Goal: Task Accomplishment & Management: Manage account settings

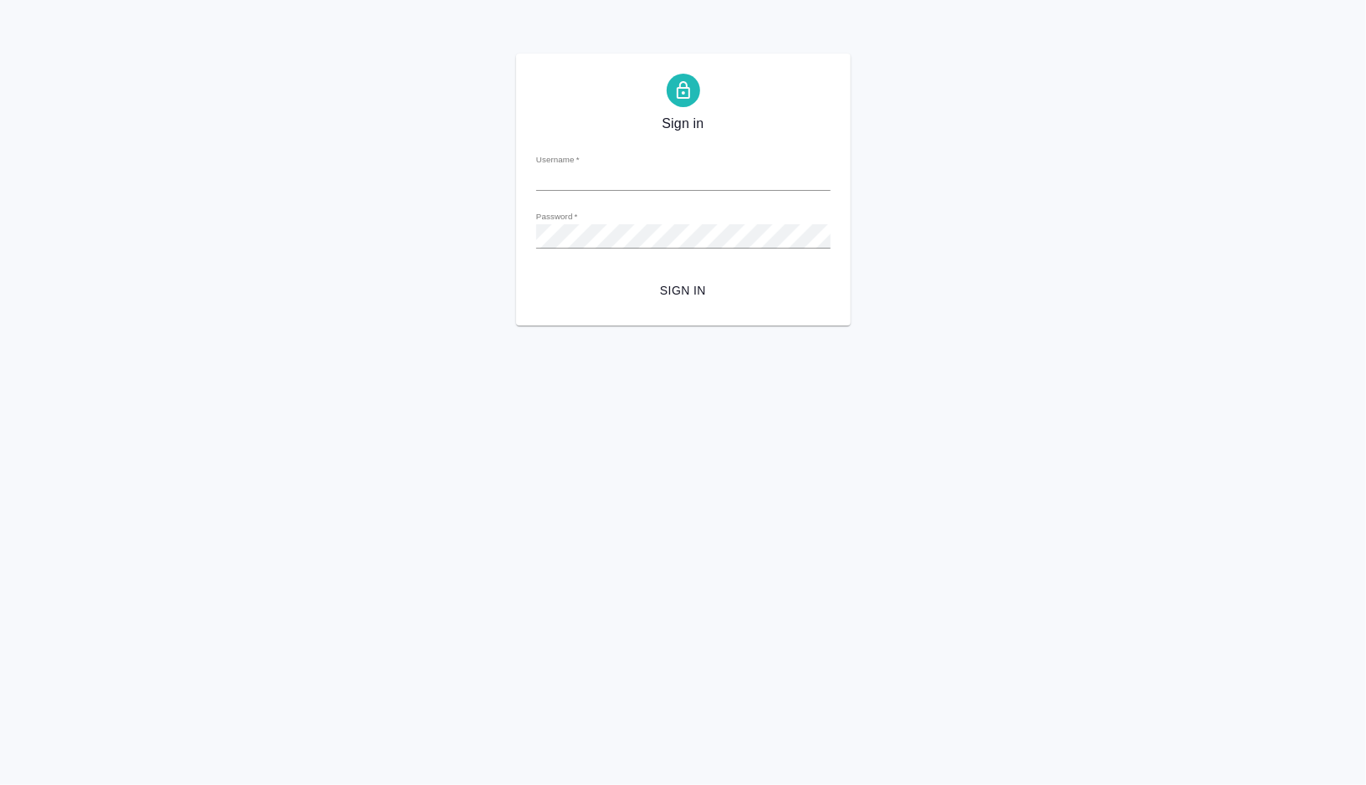
type input "[PERSON_NAME][EMAIL_ADDRESS][DOMAIN_NAME]"
click at [699, 293] on span "Sign in" at bounding box center [684, 290] width 268 height 21
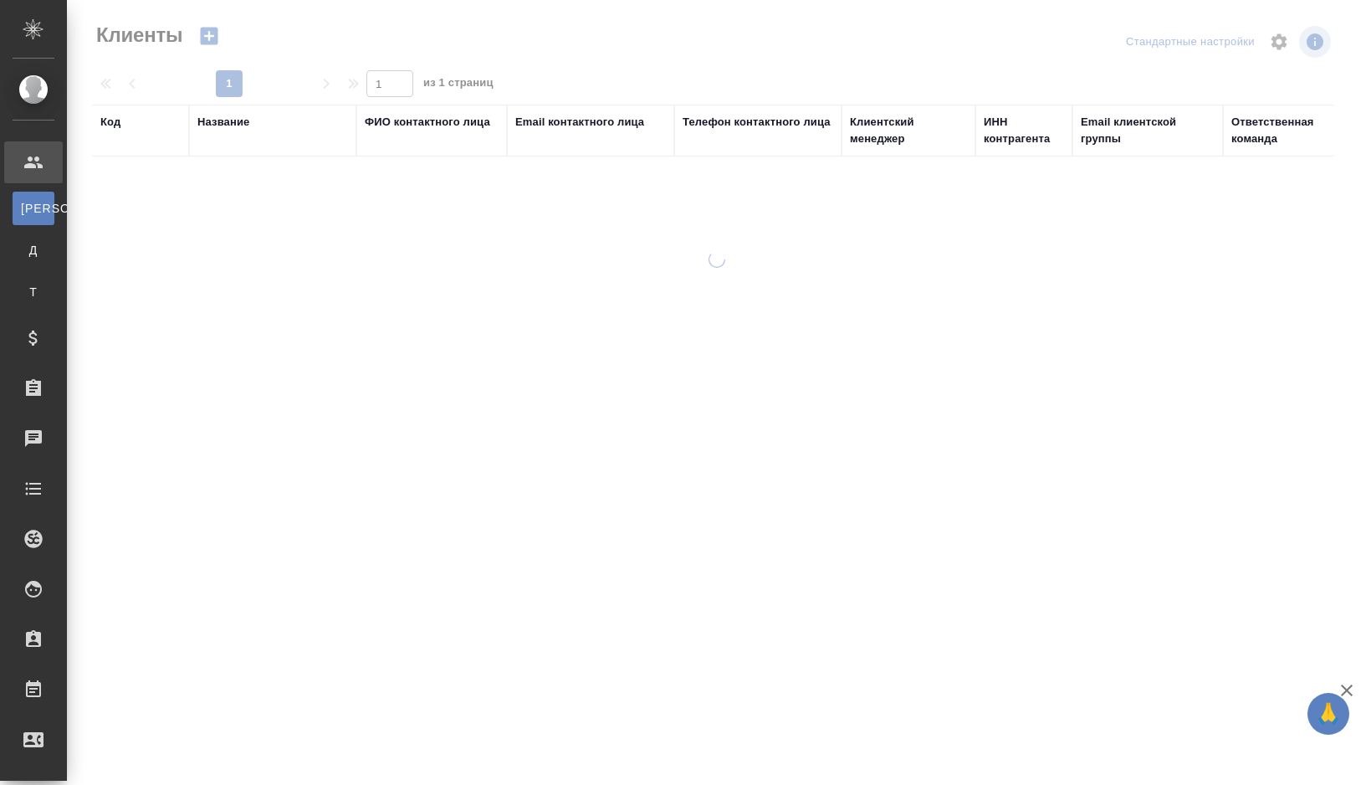
select select "RU"
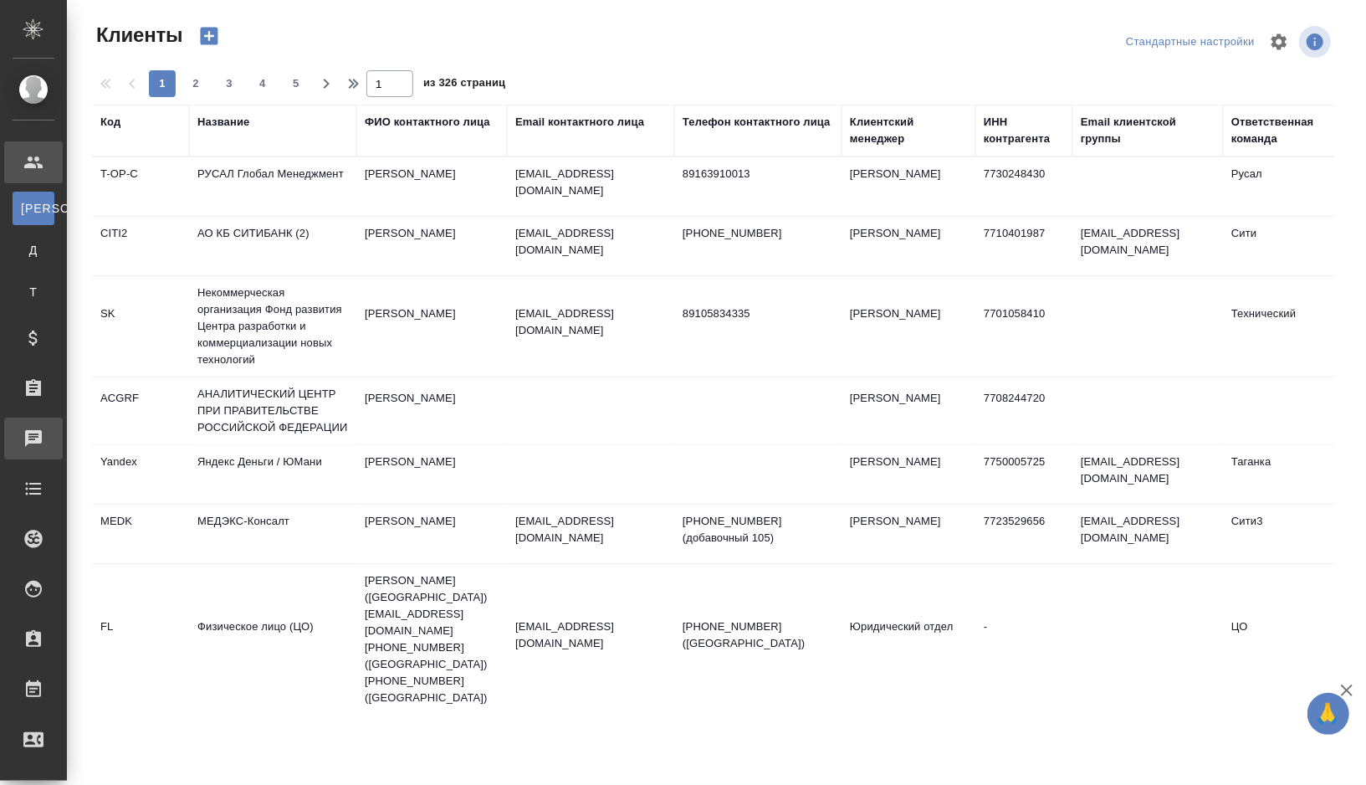
click at [33, 434] on div "Чаты" at bounding box center [13, 438] width 42 height 25
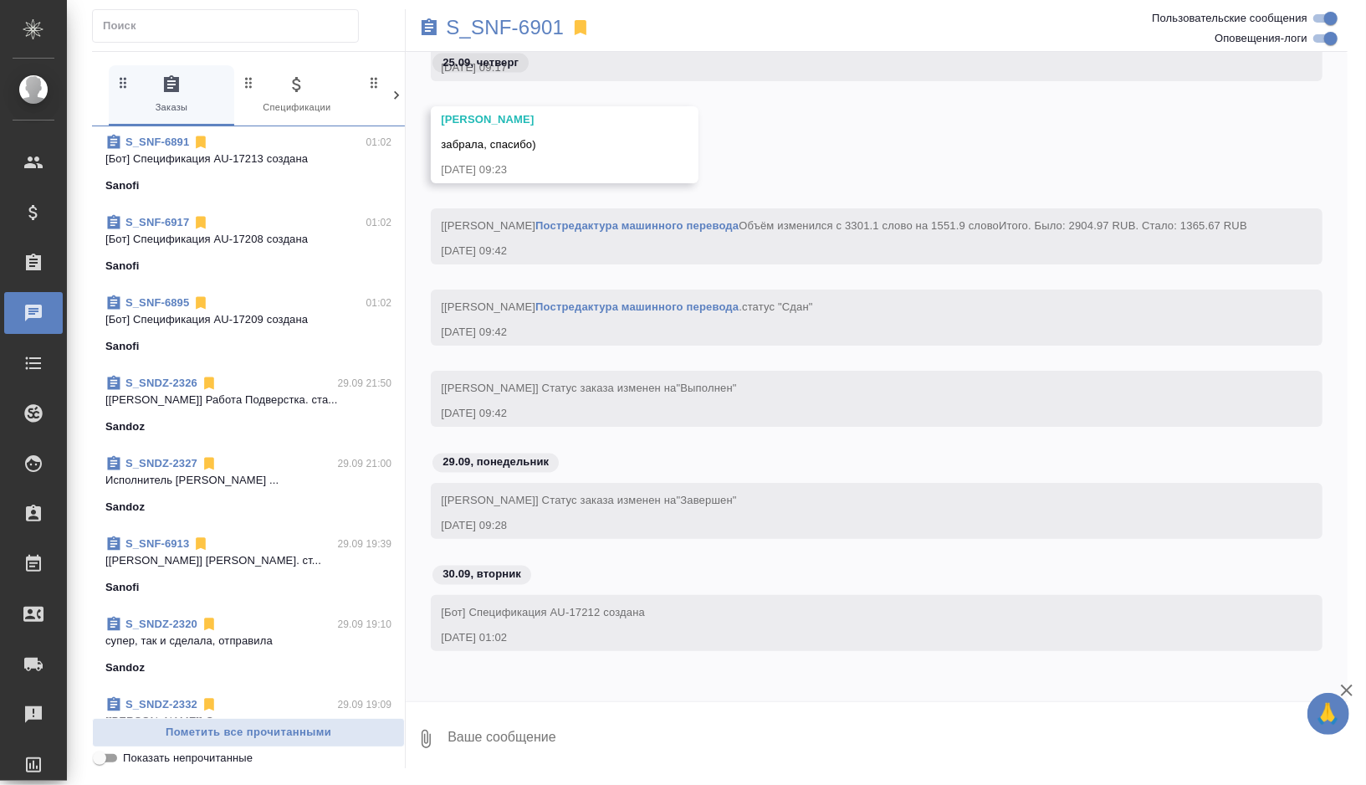
scroll to position [277, 0]
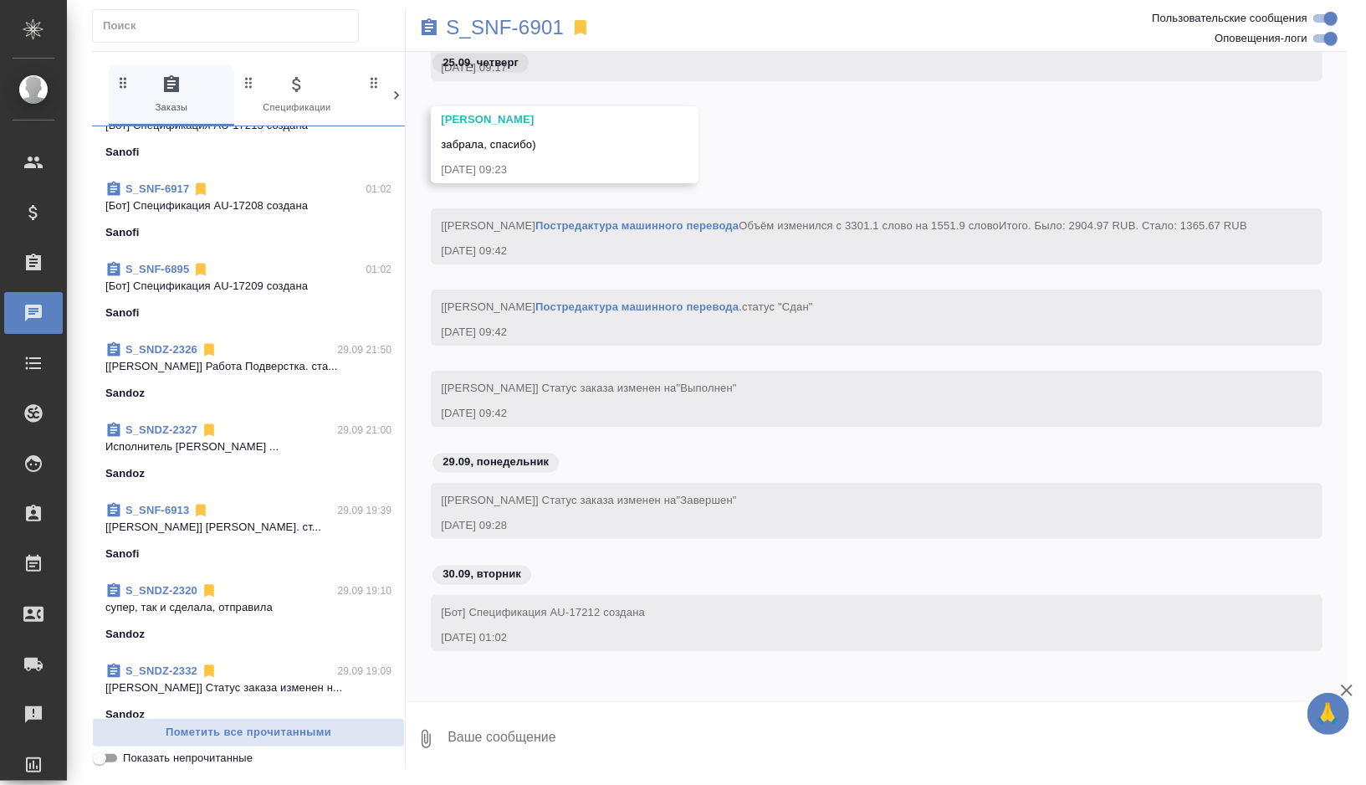
click at [258, 460] on span "S_SNDZ-2327 29.09 21:00 Исполнитель Осколенко Оксана Валерьевна ... Sandoz" at bounding box center [248, 452] width 286 height 60
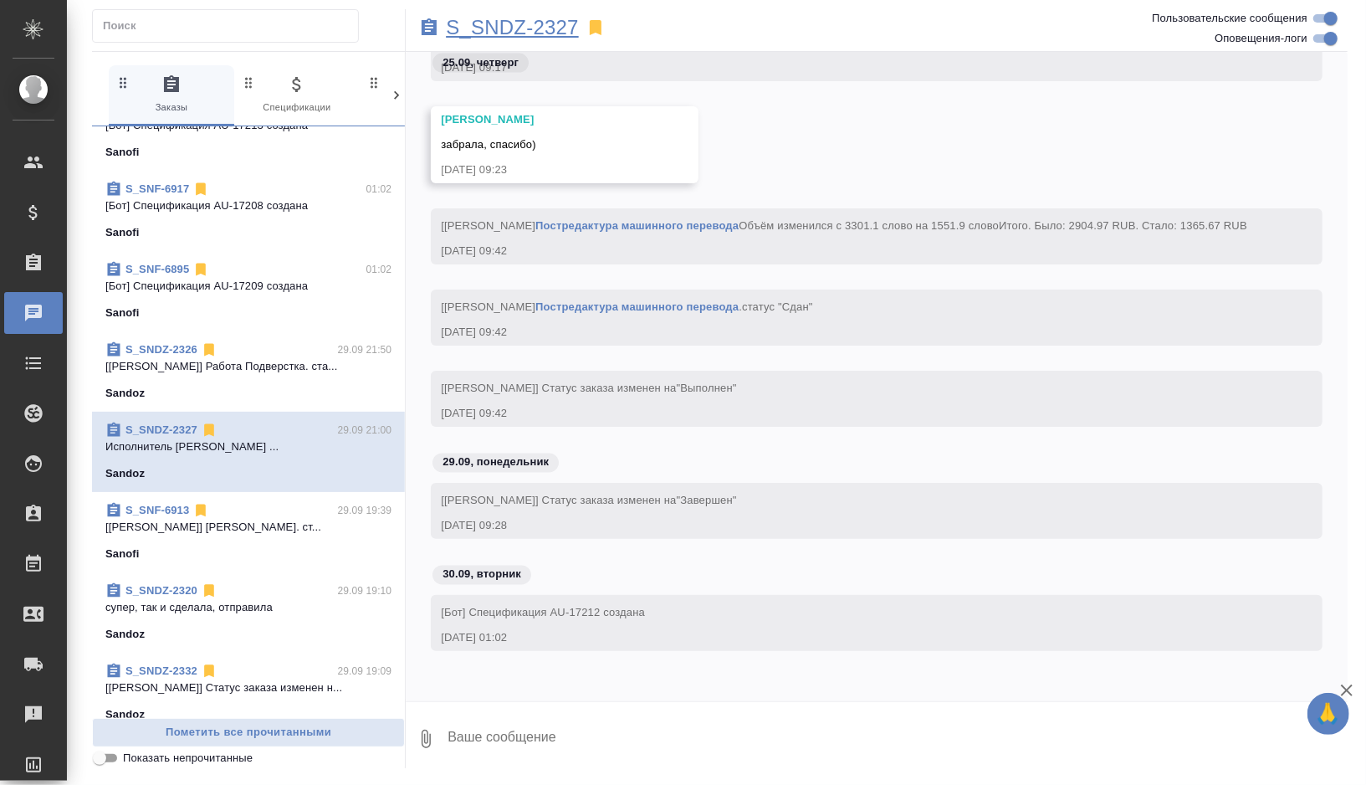
click at [543, 21] on p "S_SNDZ-2327" at bounding box center [512, 27] width 133 height 17
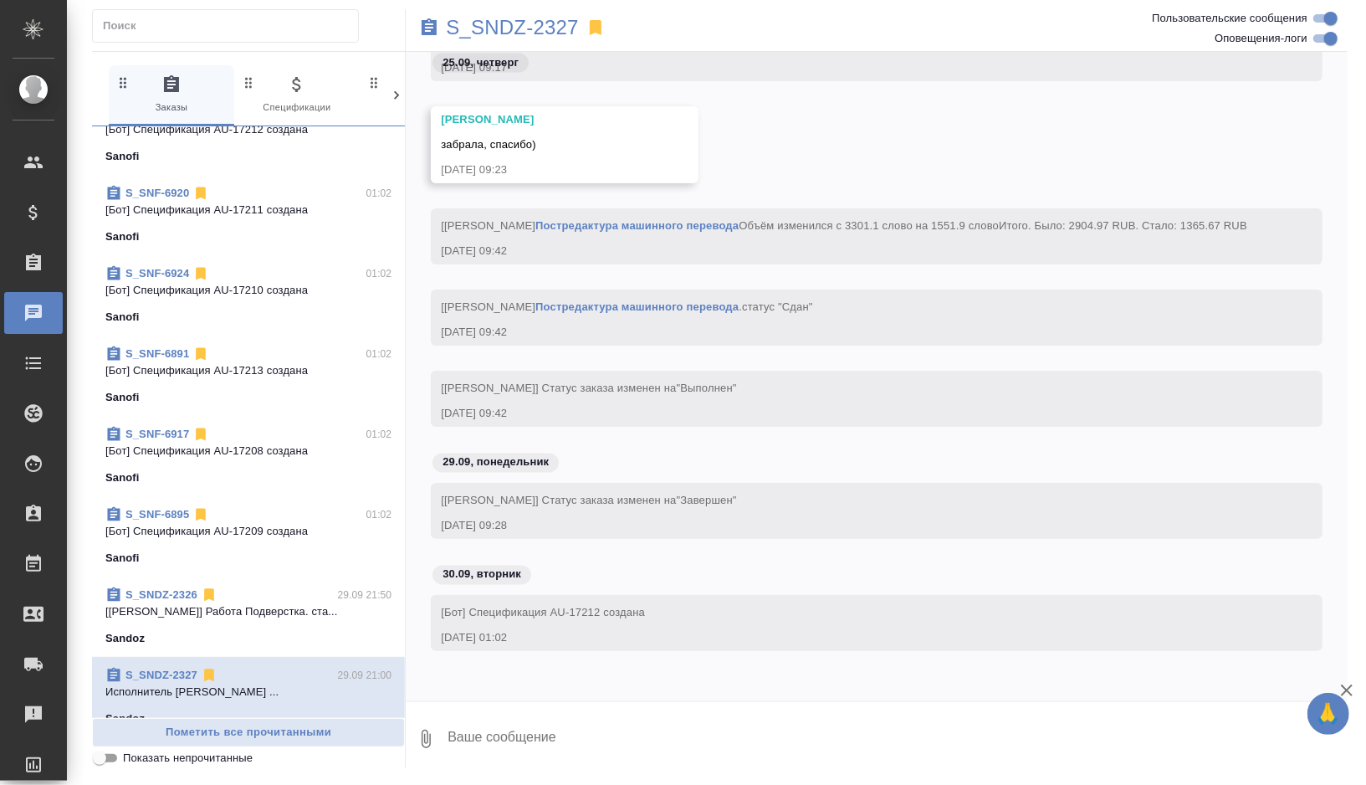
scroll to position [0, 0]
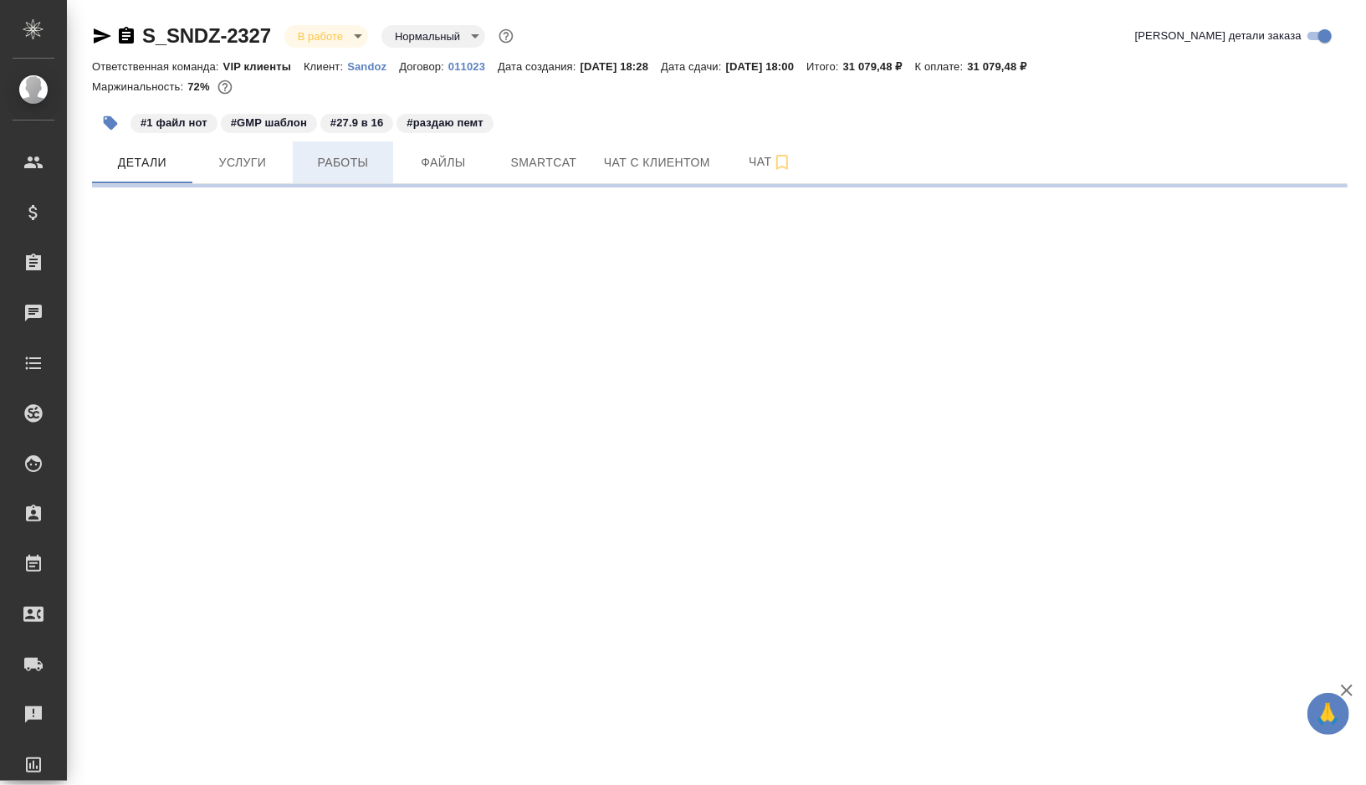
click at [362, 161] on span "Работы" at bounding box center [343, 162] width 80 height 21
select select "RU"
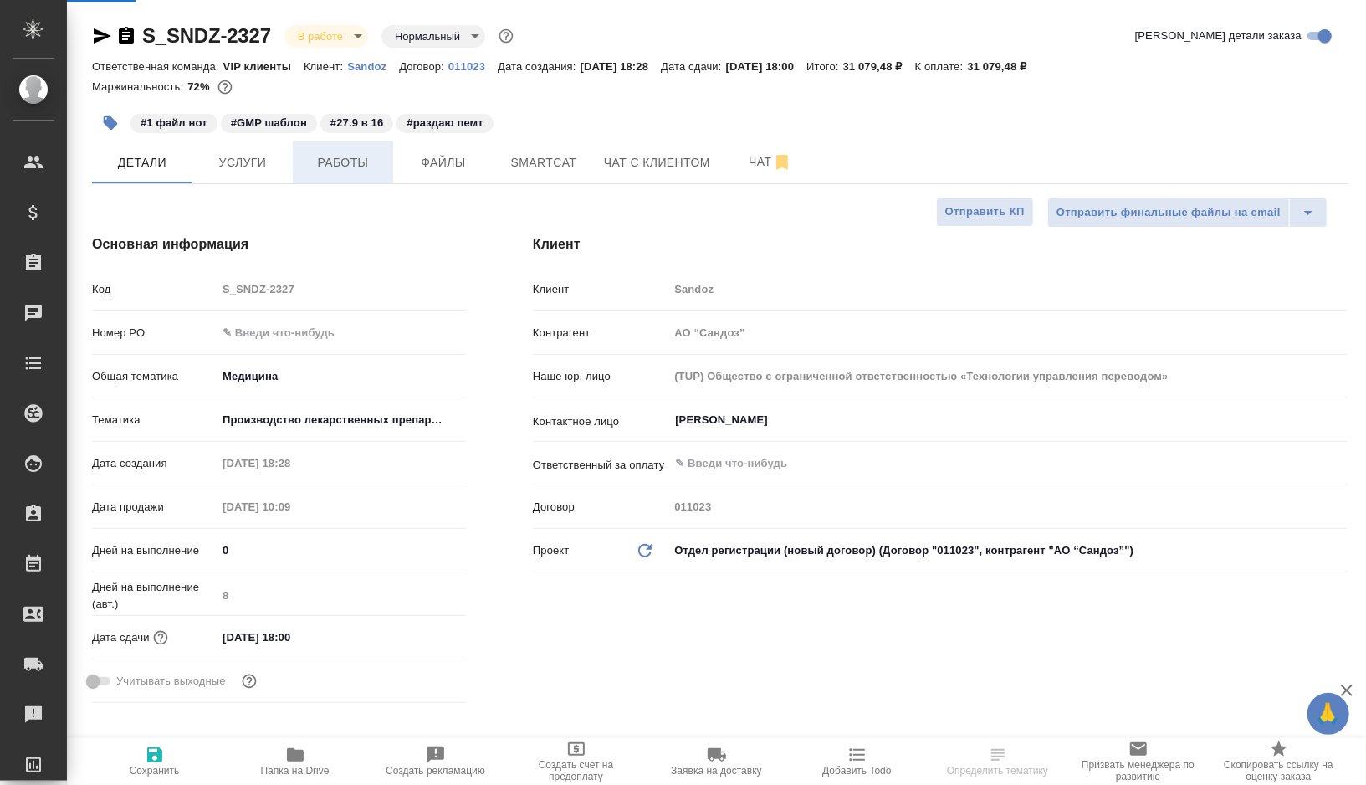
type input "[PERSON_NAME]"
type input "Комаров Роман"
type textarea "x"
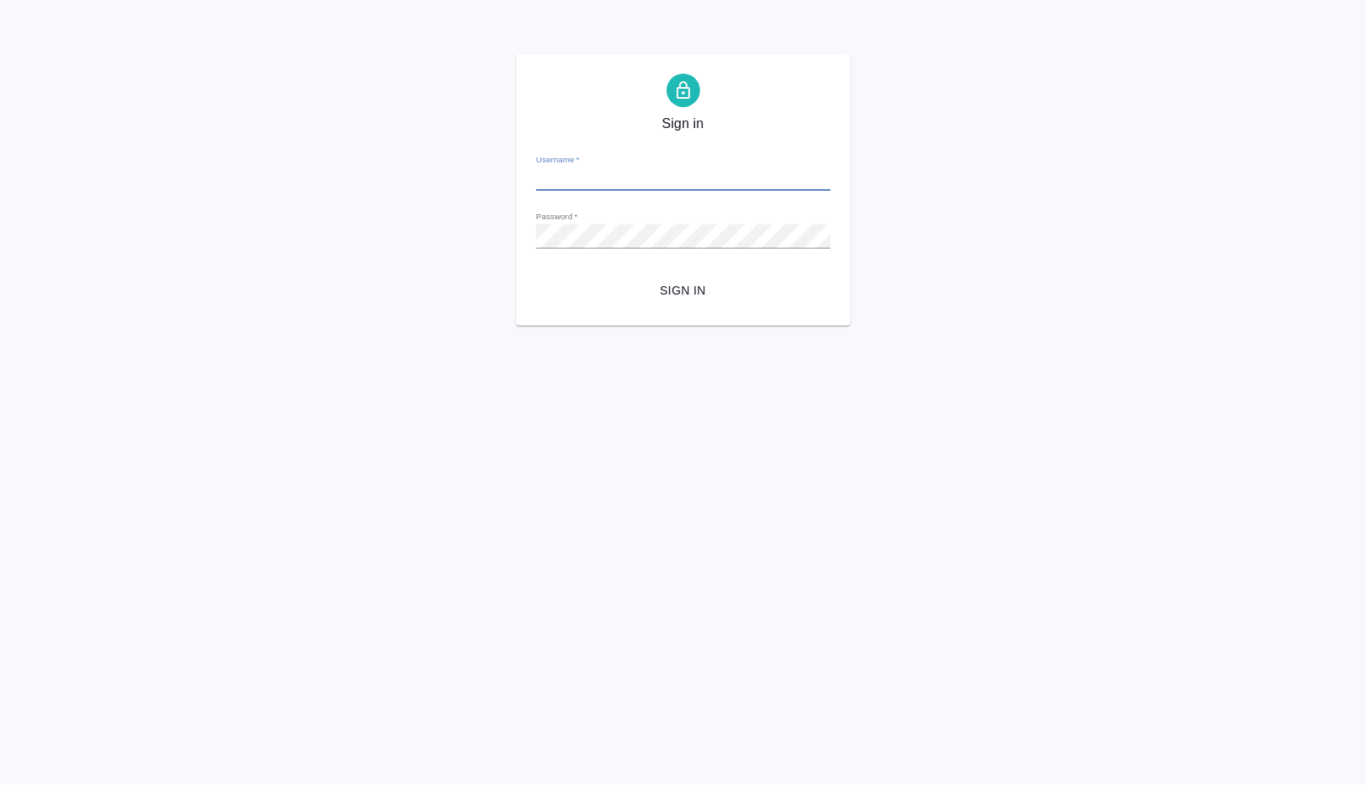
type input "V.gorshkova@awatera.com"
click at [683, 294] on span "Sign in" at bounding box center [684, 290] width 268 height 21
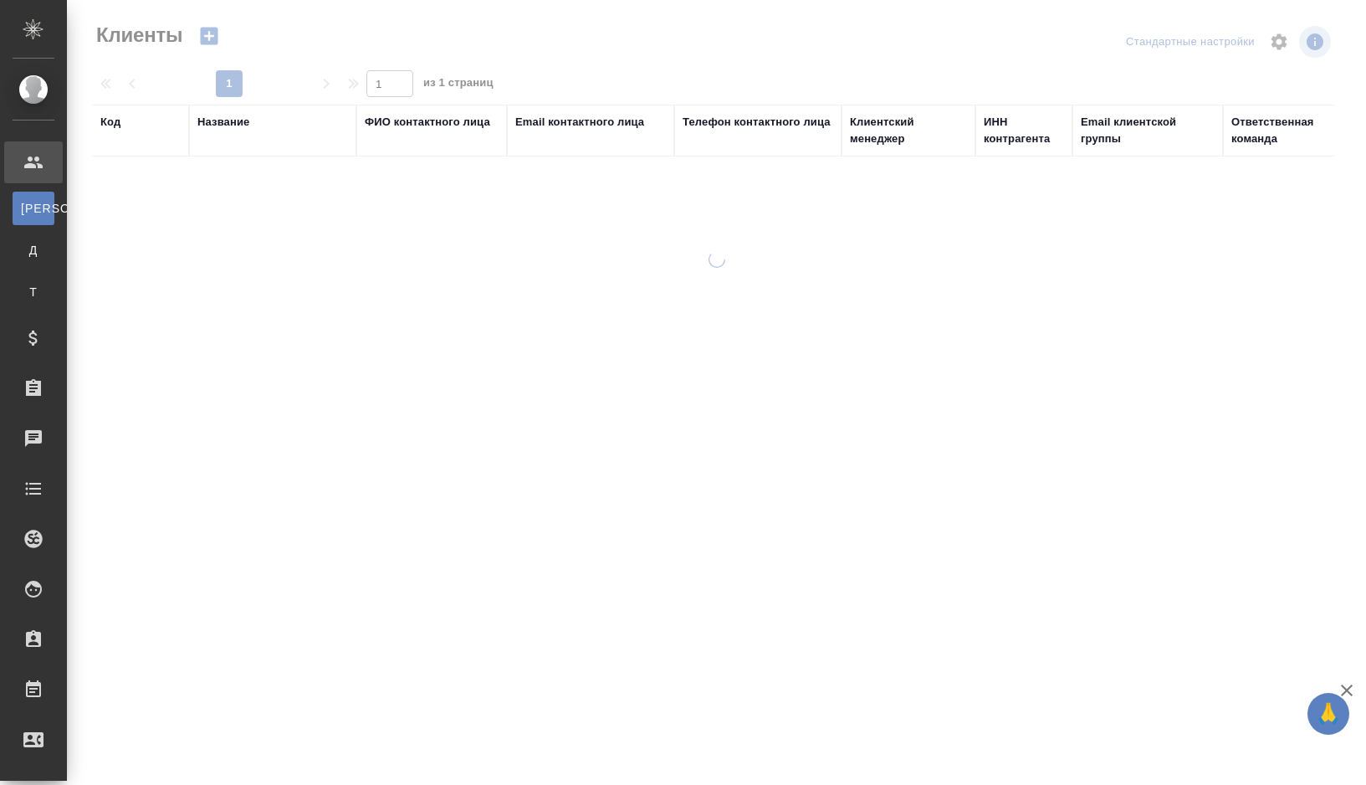
select select "RU"
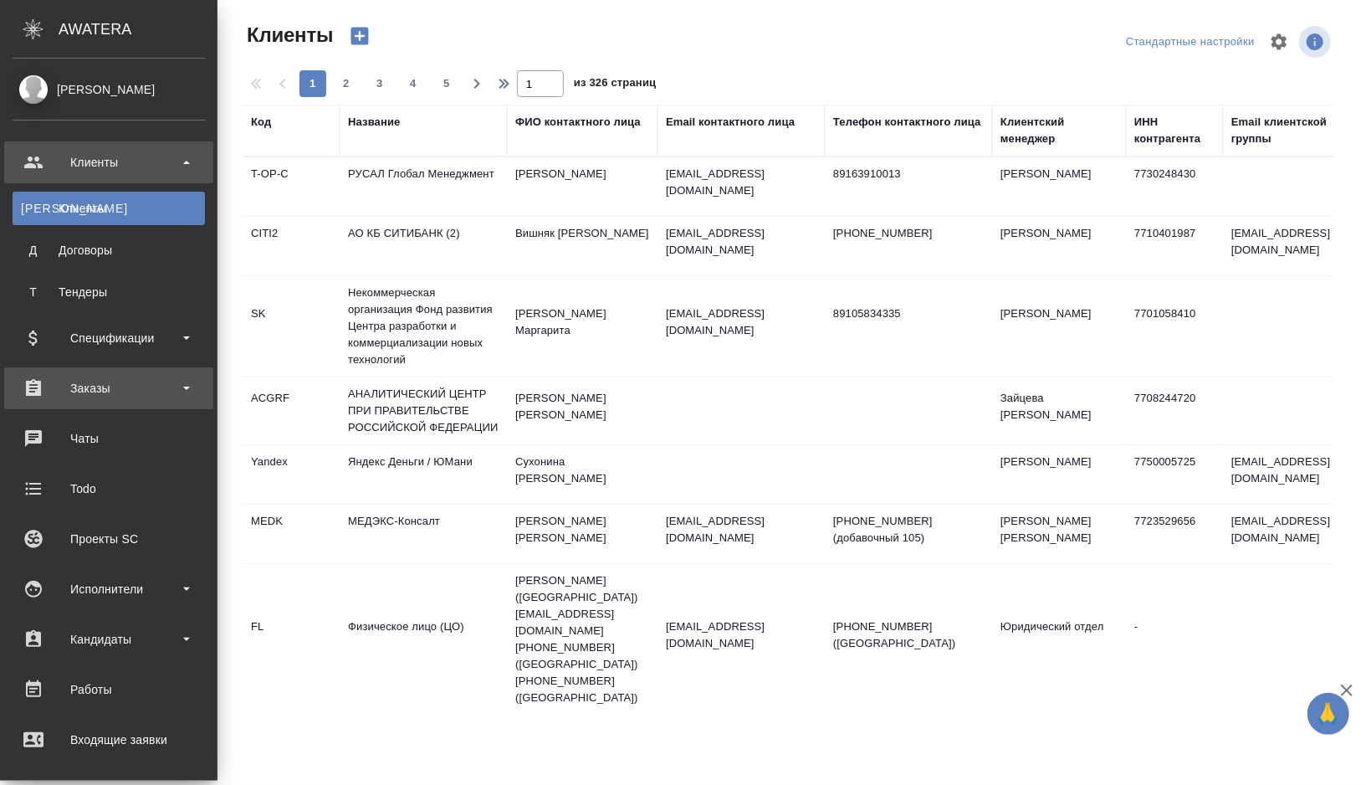
click at [184, 391] on div "Заказы" at bounding box center [109, 388] width 192 height 25
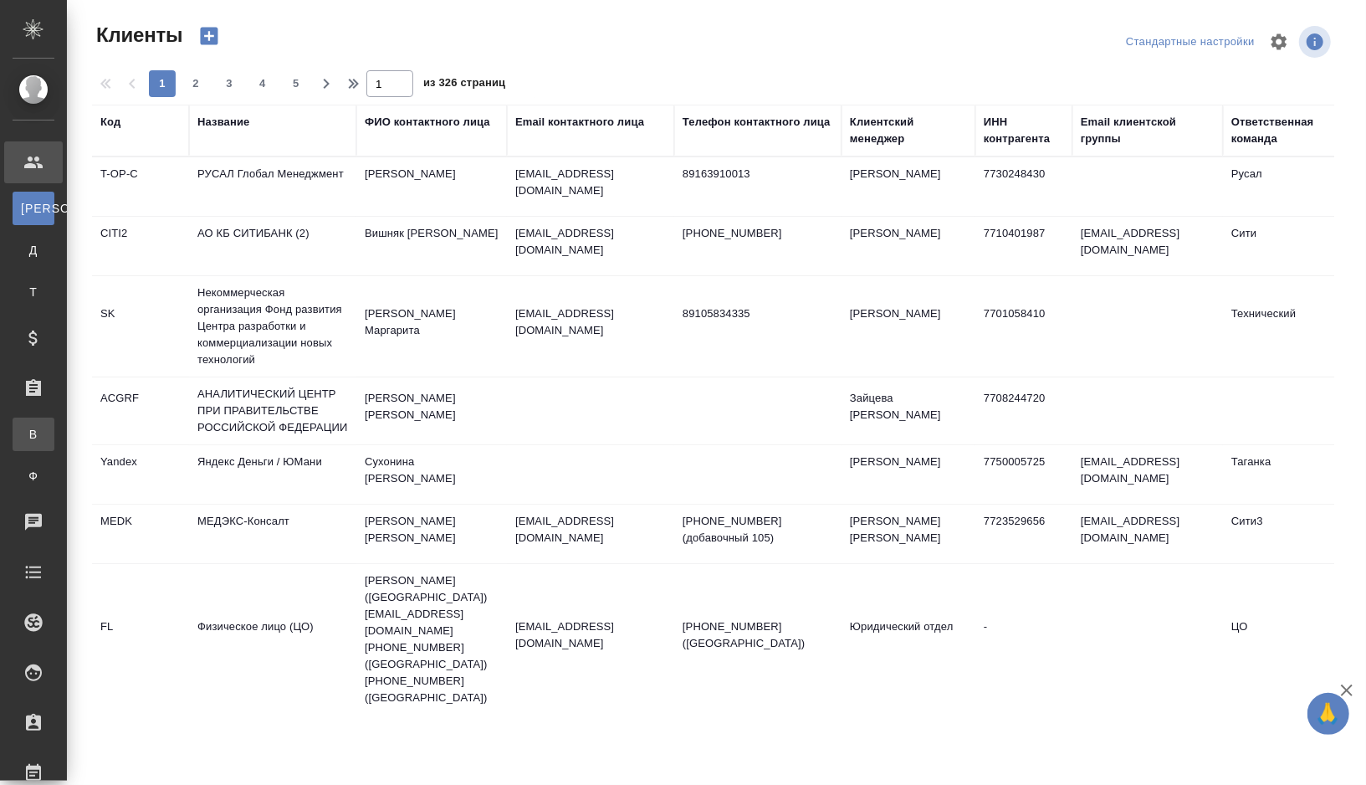
click at [54, 442] on link "В Все заказы" at bounding box center [34, 433] width 42 height 33
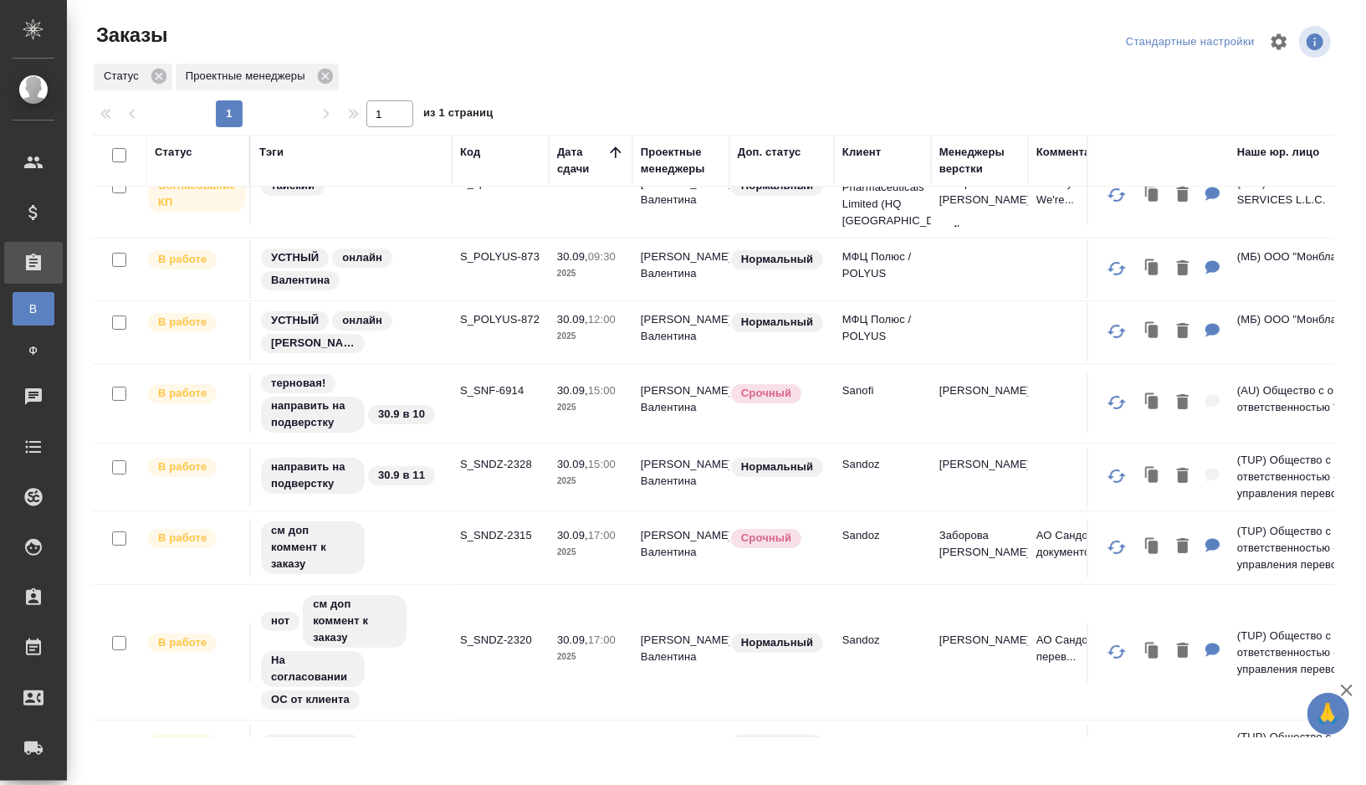
scroll to position [35, 0]
click at [407, 529] on div "см доп коммент к заказу" at bounding box center [351, 546] width 184 height 56
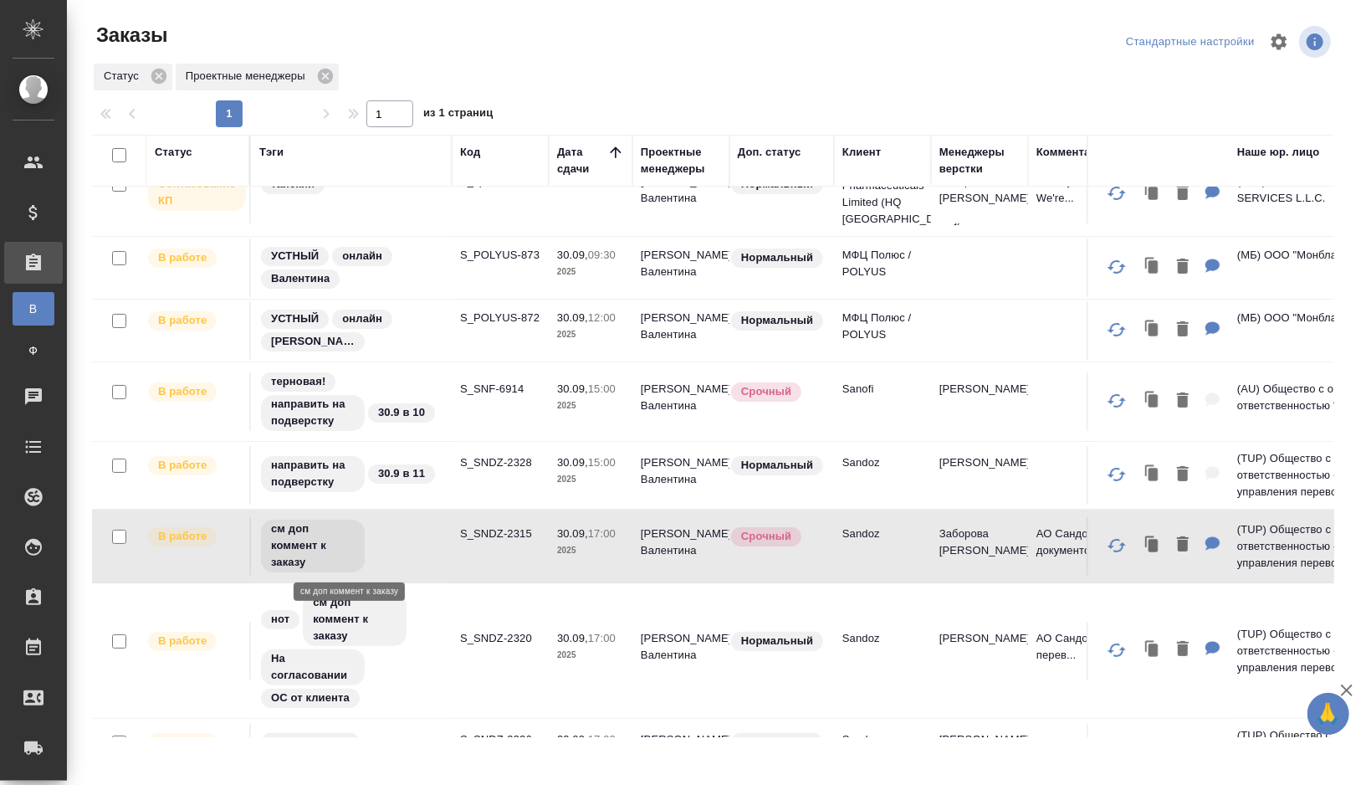
click at [407, 535] on div "см доп коммент к заказу" at bounding box center [351, 546] width 184 height 56
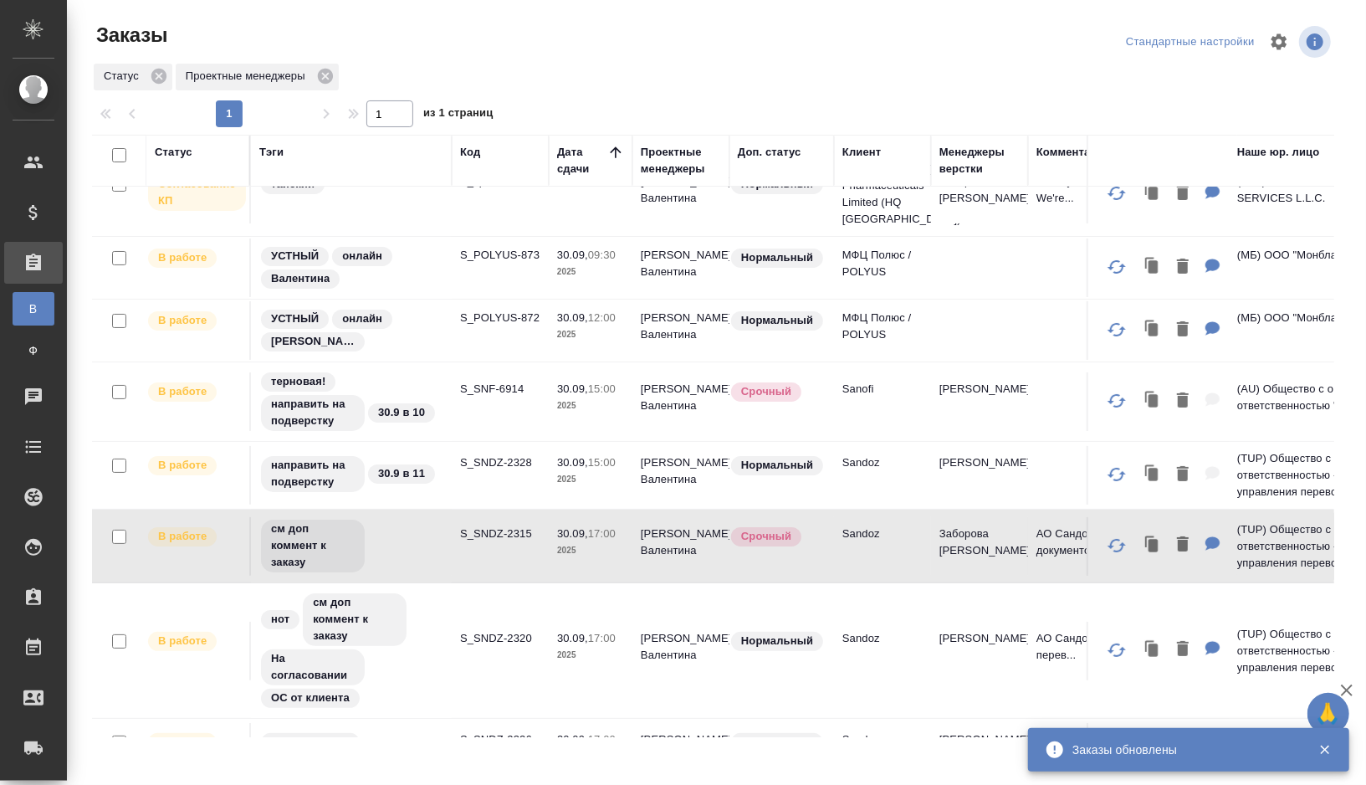
scroll to position [0, 0]
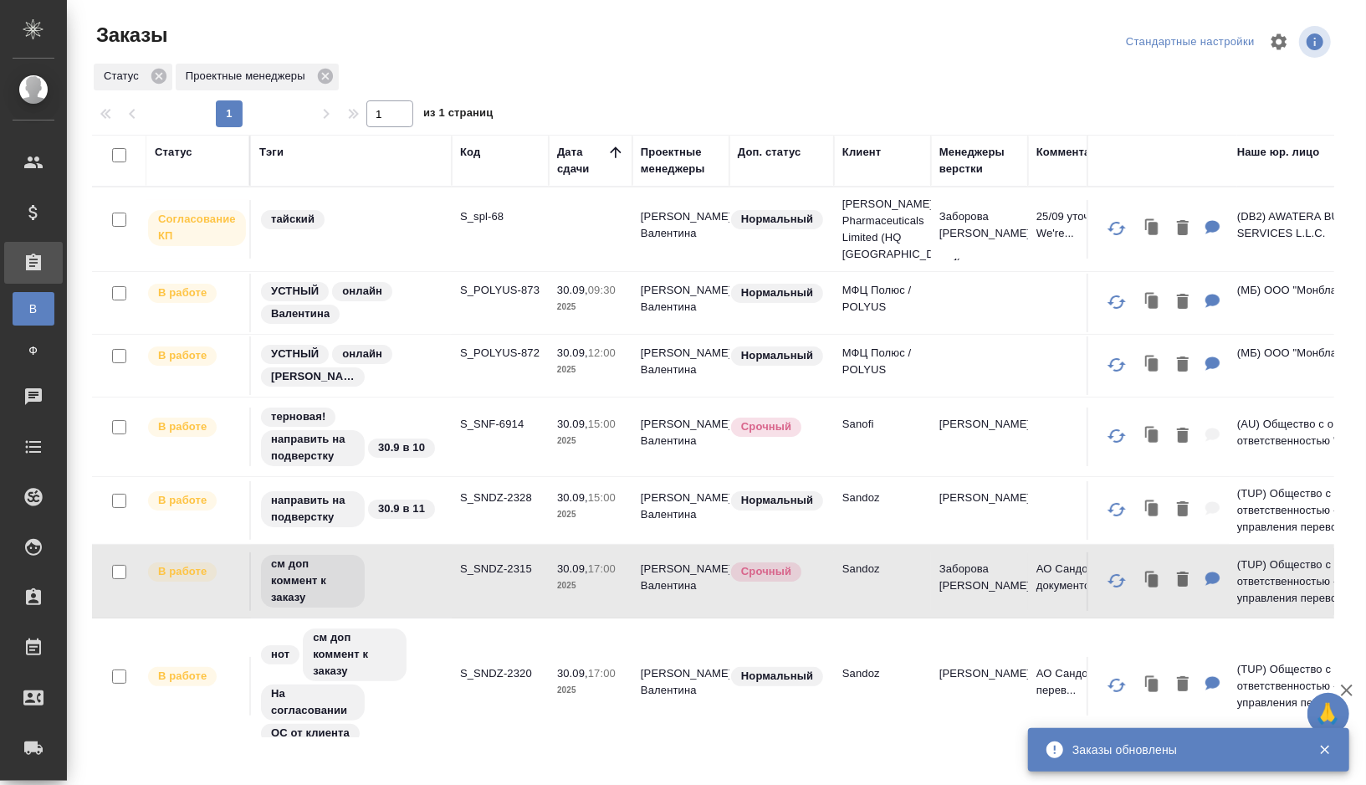
click at [422, 371] on div "УСТНЫЙ онлайн Анастасия" at bounding box center [351, 365] width 184 height 45
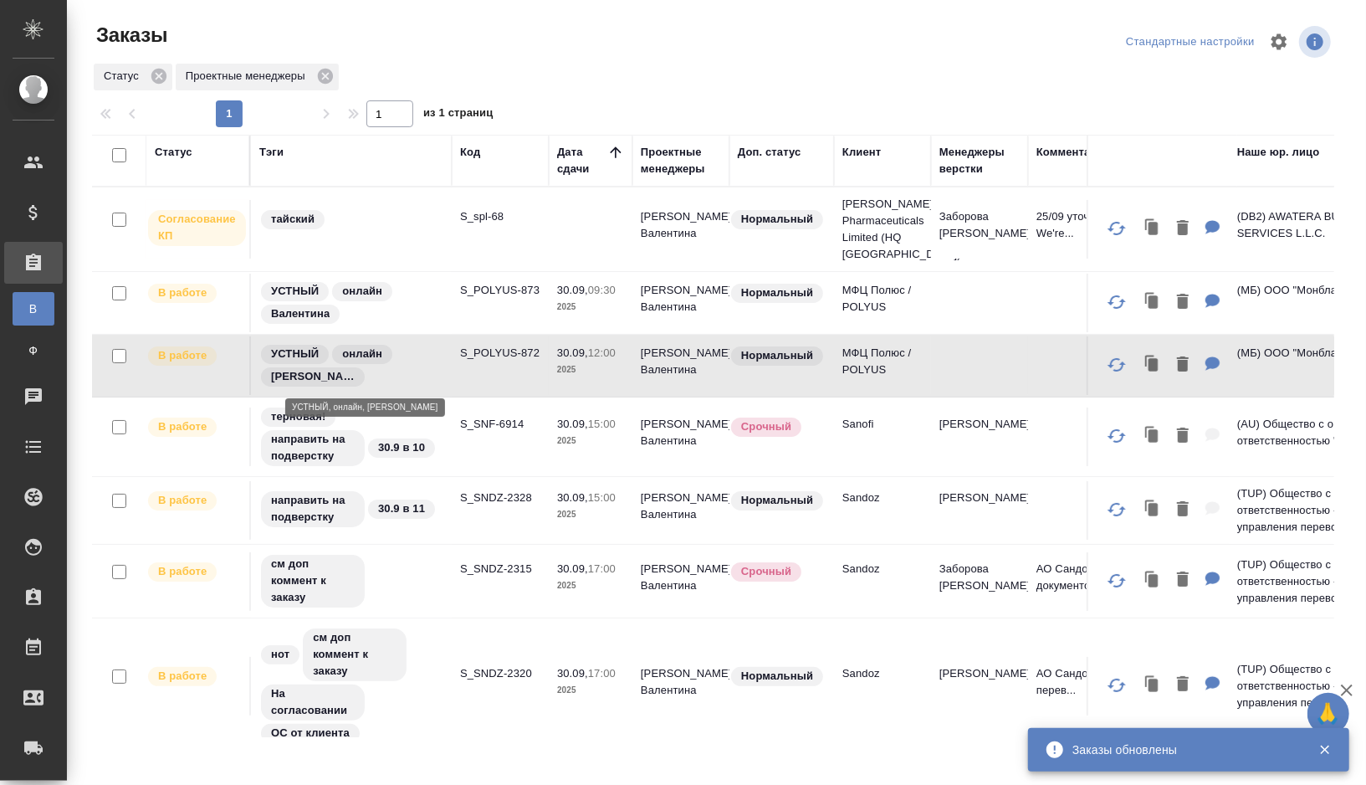
click at [437, 363] on div "УСТНЫЙ онлайн Анастасия" at bounding box center [351, 365] width 184 height 45
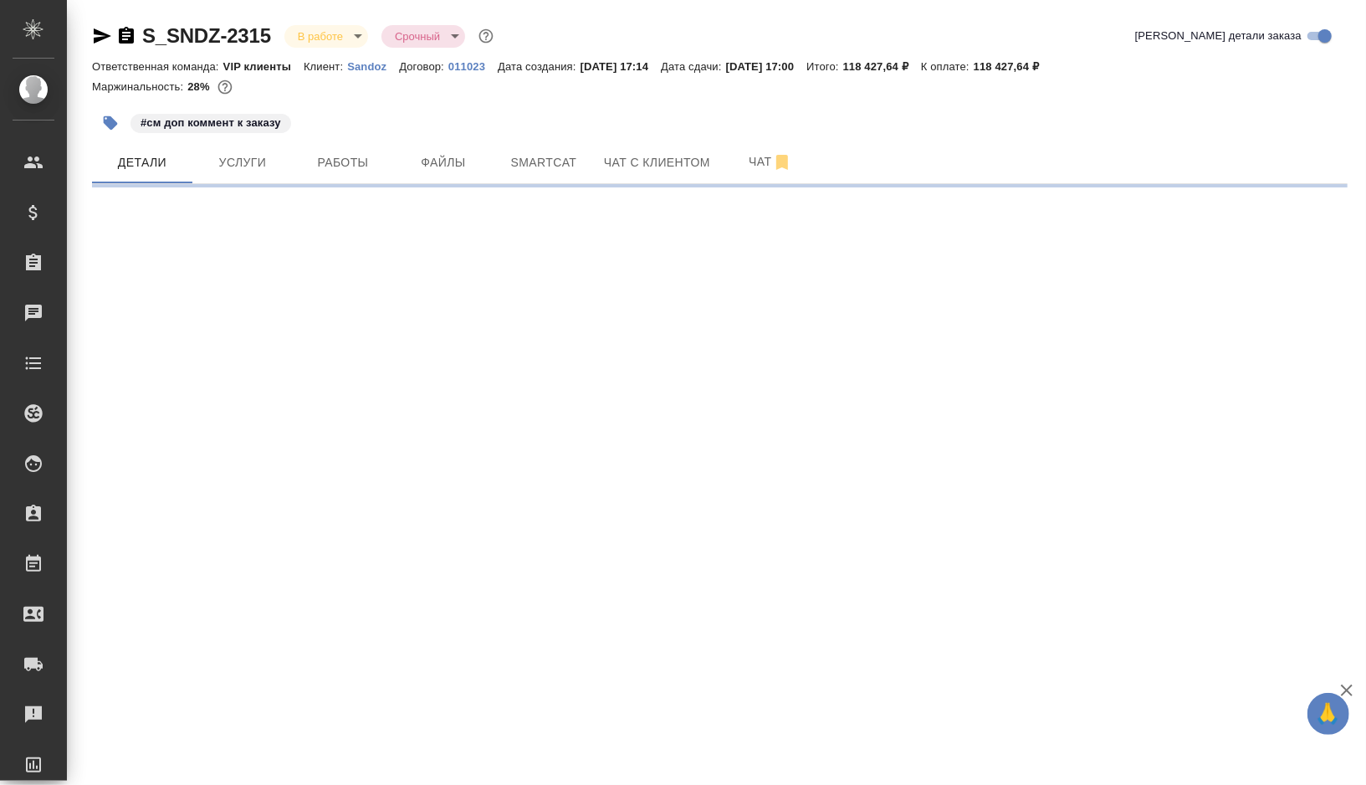
select select "RU"
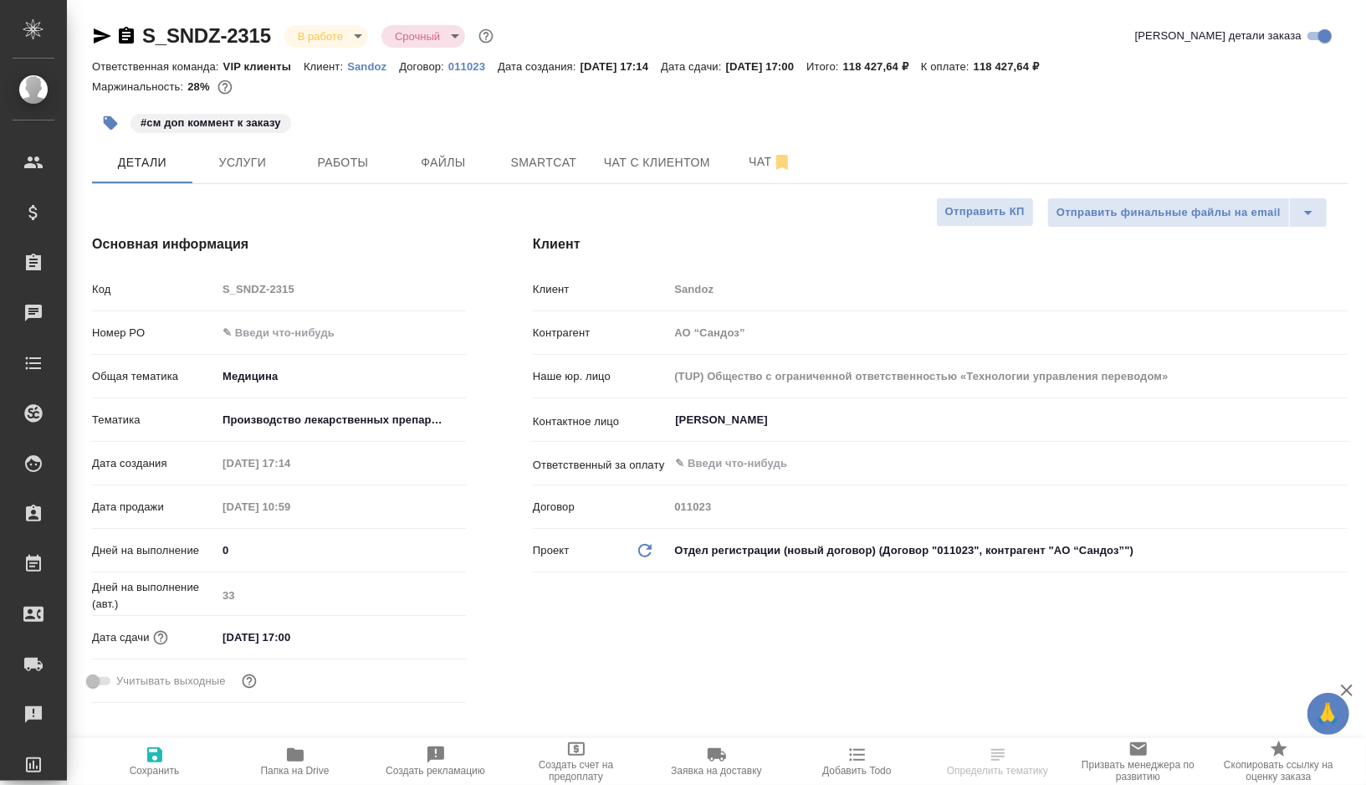
type textarea "x"
click at [355, 161] on span "Работы" at bounding box center [343, 162] width 80 height 21
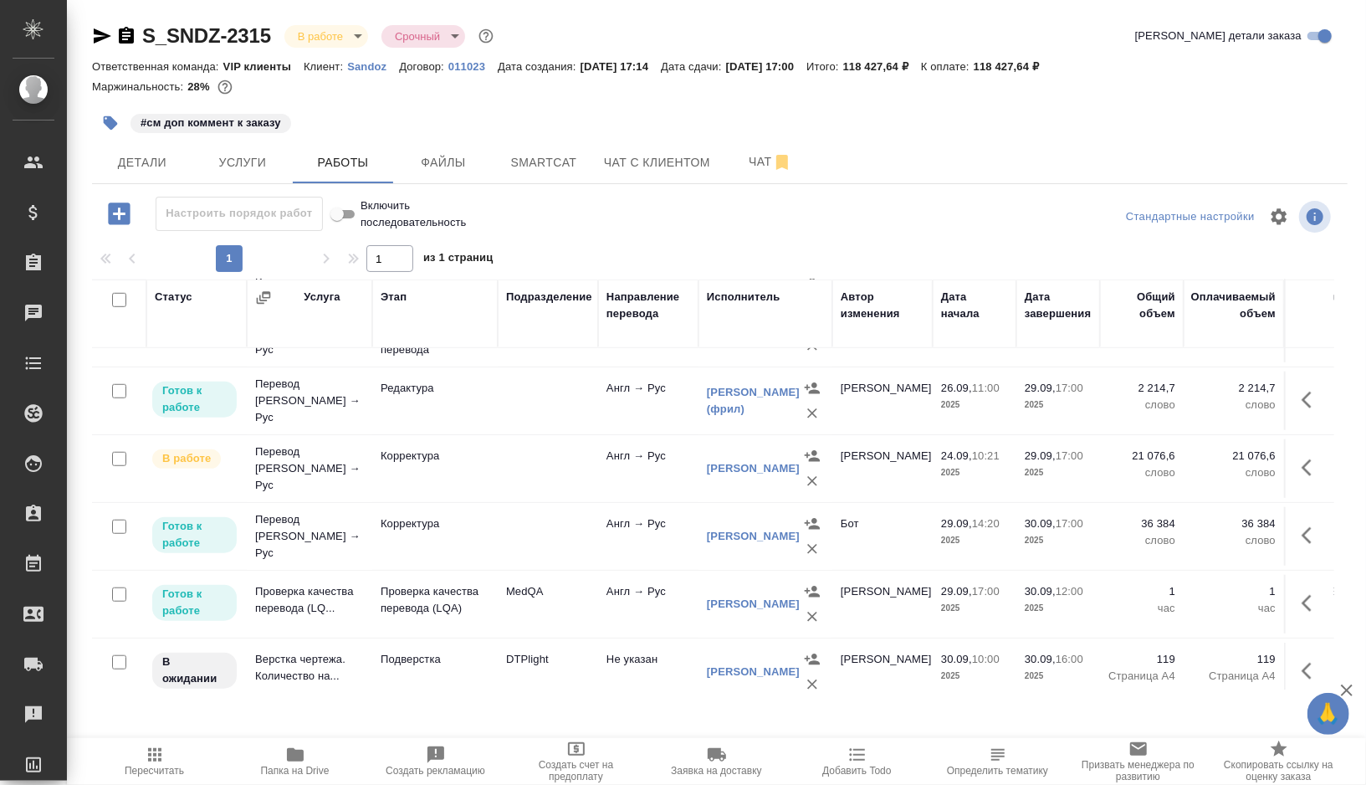
scroll to position [865, 0]
click at [533, 462] on td at bounding box center [548, 466] width 100 height 59
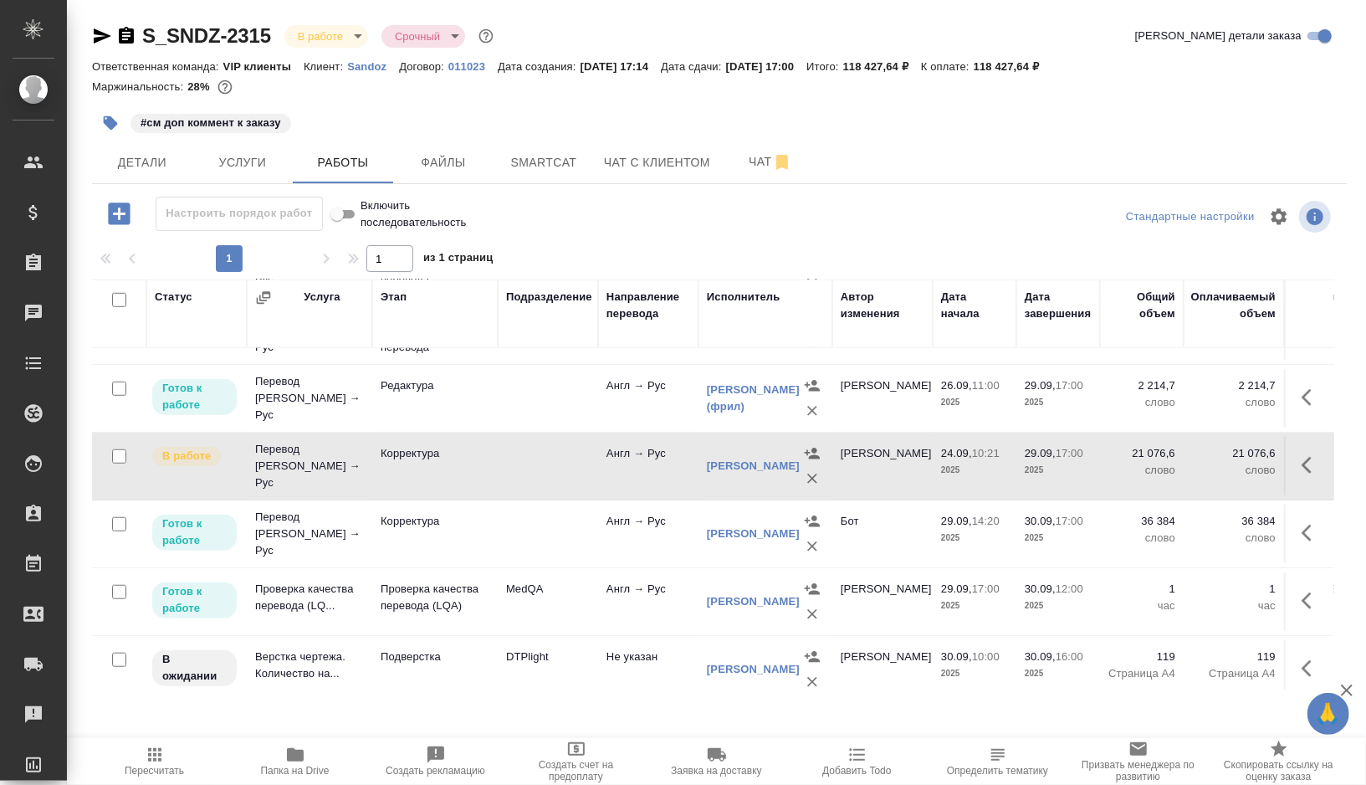
click at [533, 462] on td at bounding box center [548, 466] width 100 height 59
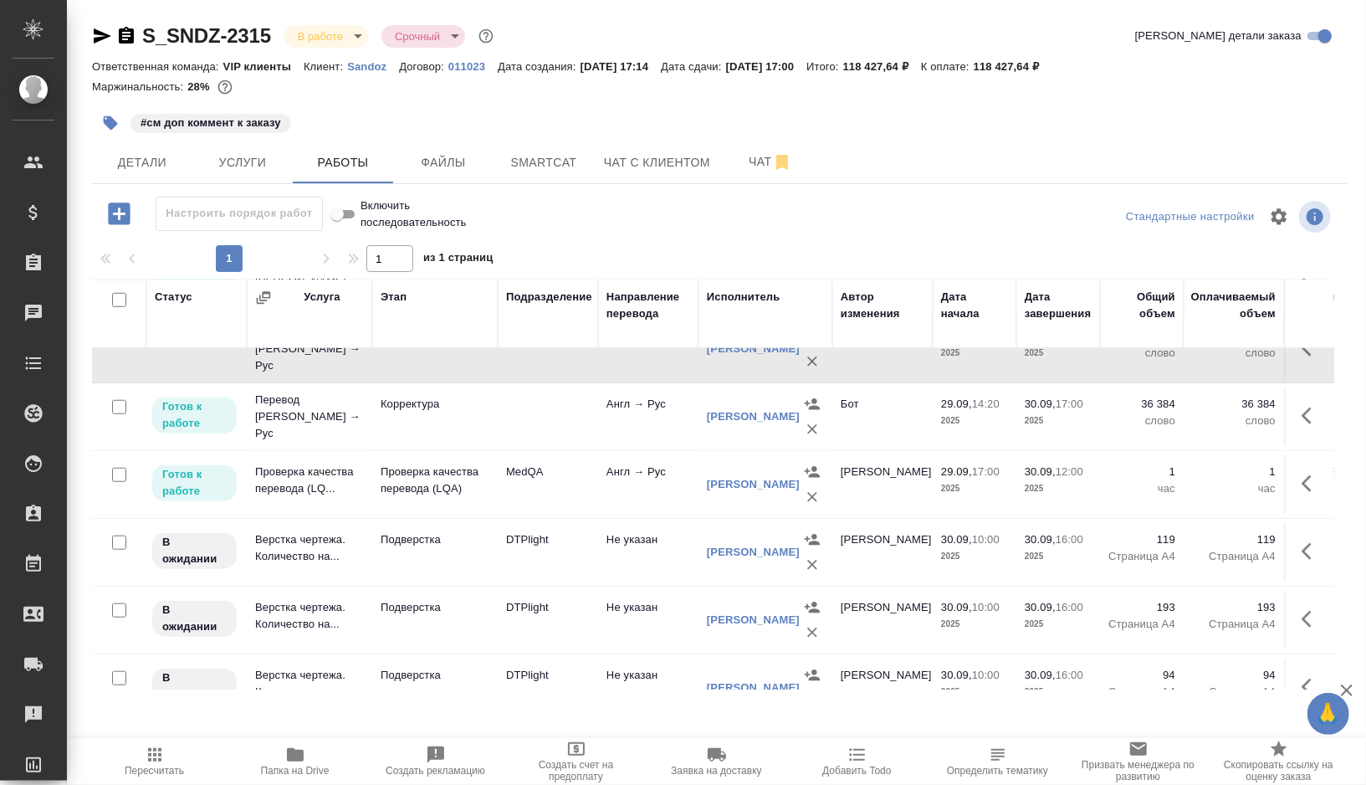
scroll to position [1001, 0]
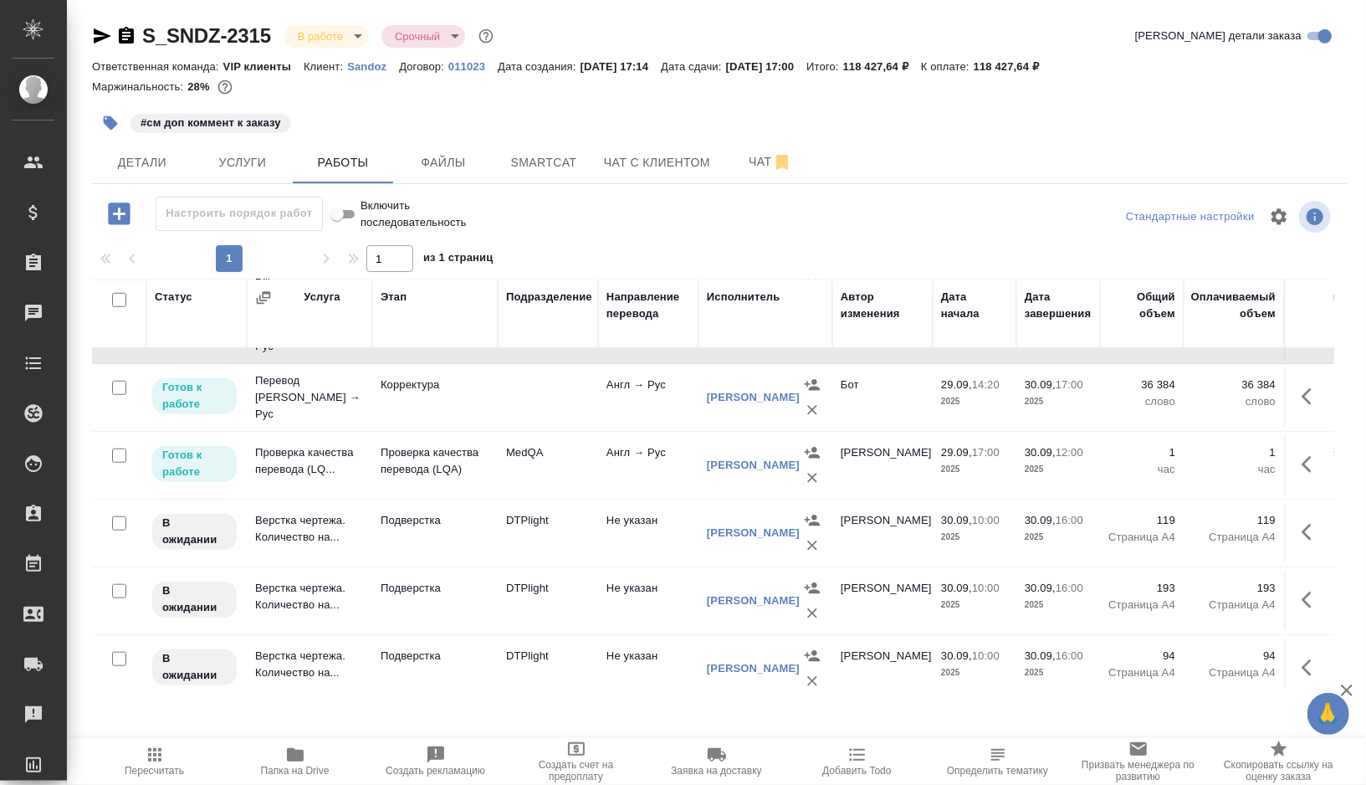
click at [576, 465] on td "MedQA" at bounding box center [548, 465] width 100 height 59
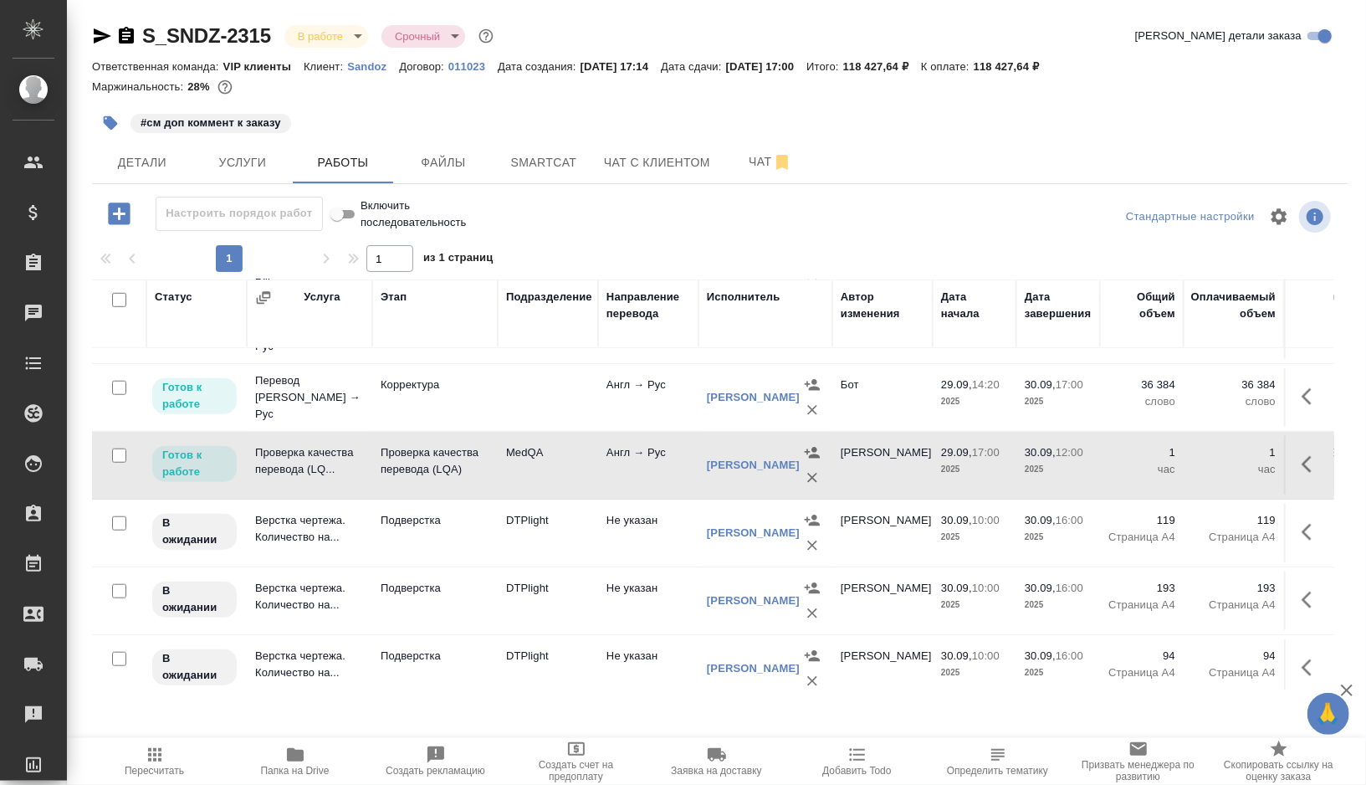
click at [576, 465] on td "MedQA" at bounding box center [548, 465] width 100 height 59
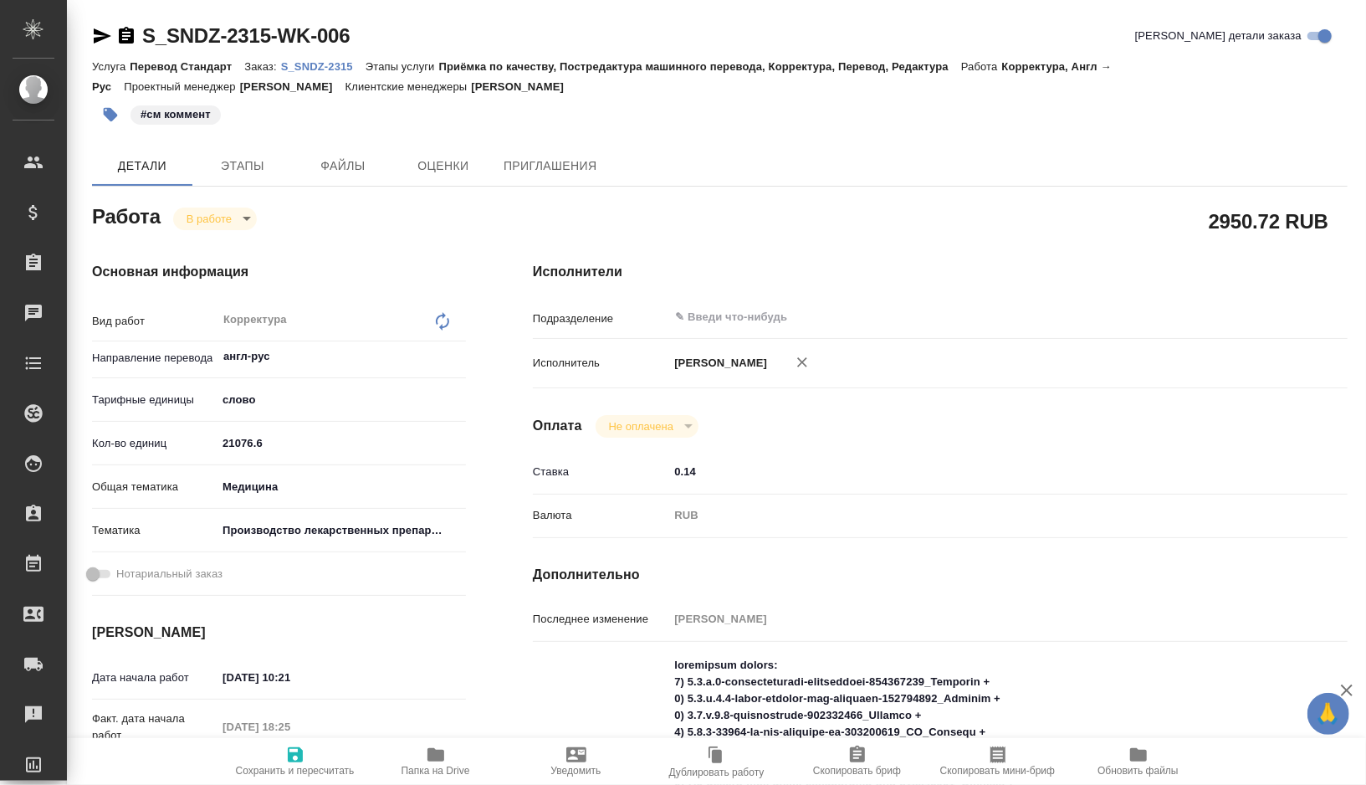
type textarea "x"
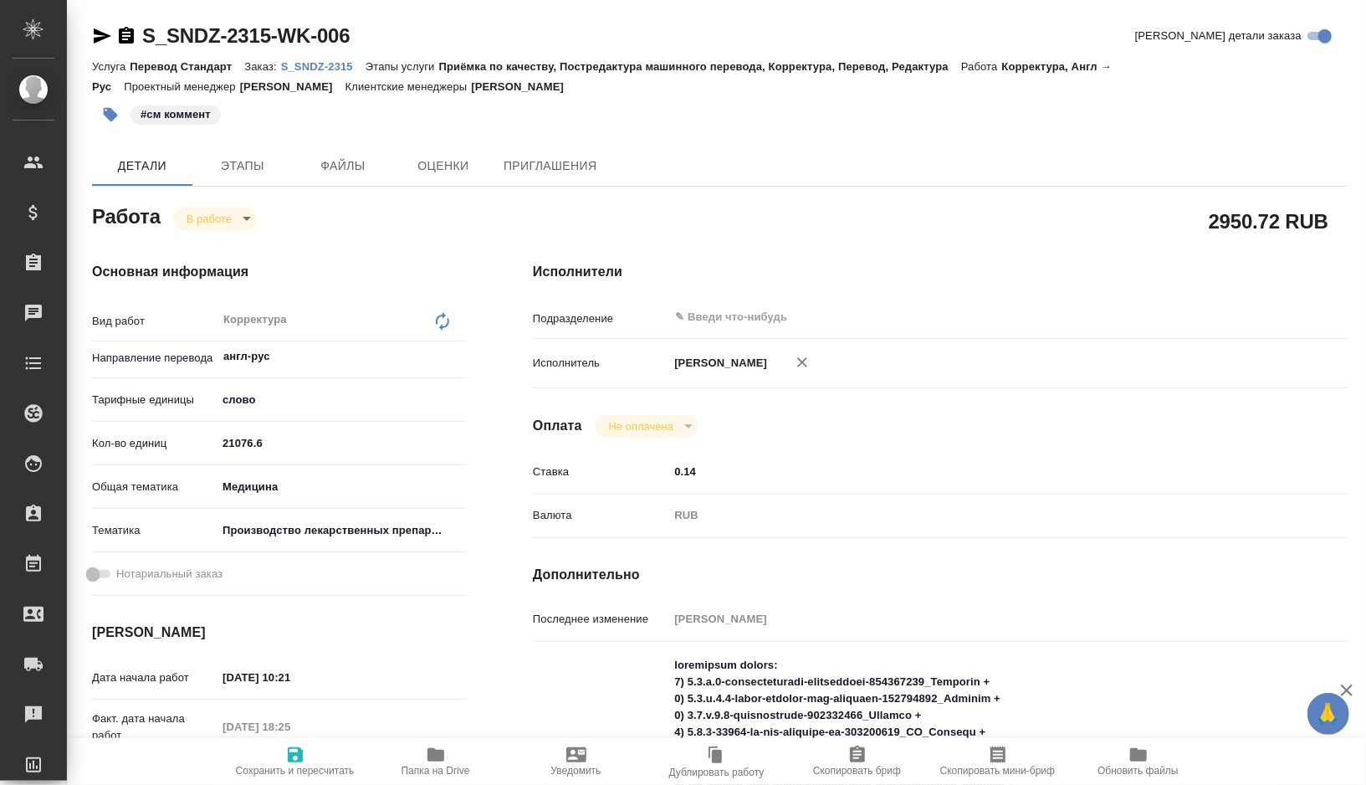
type textarea "x"
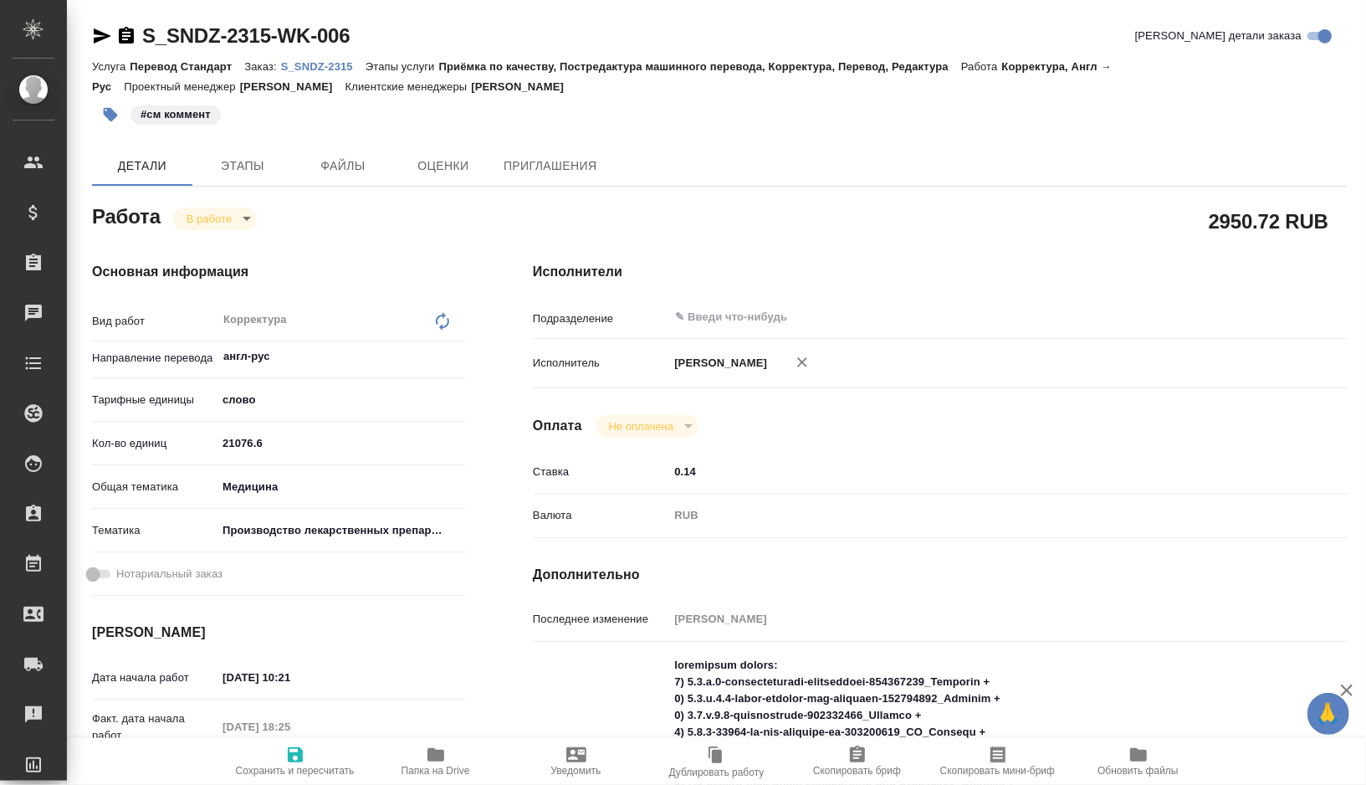
type textarea "x"
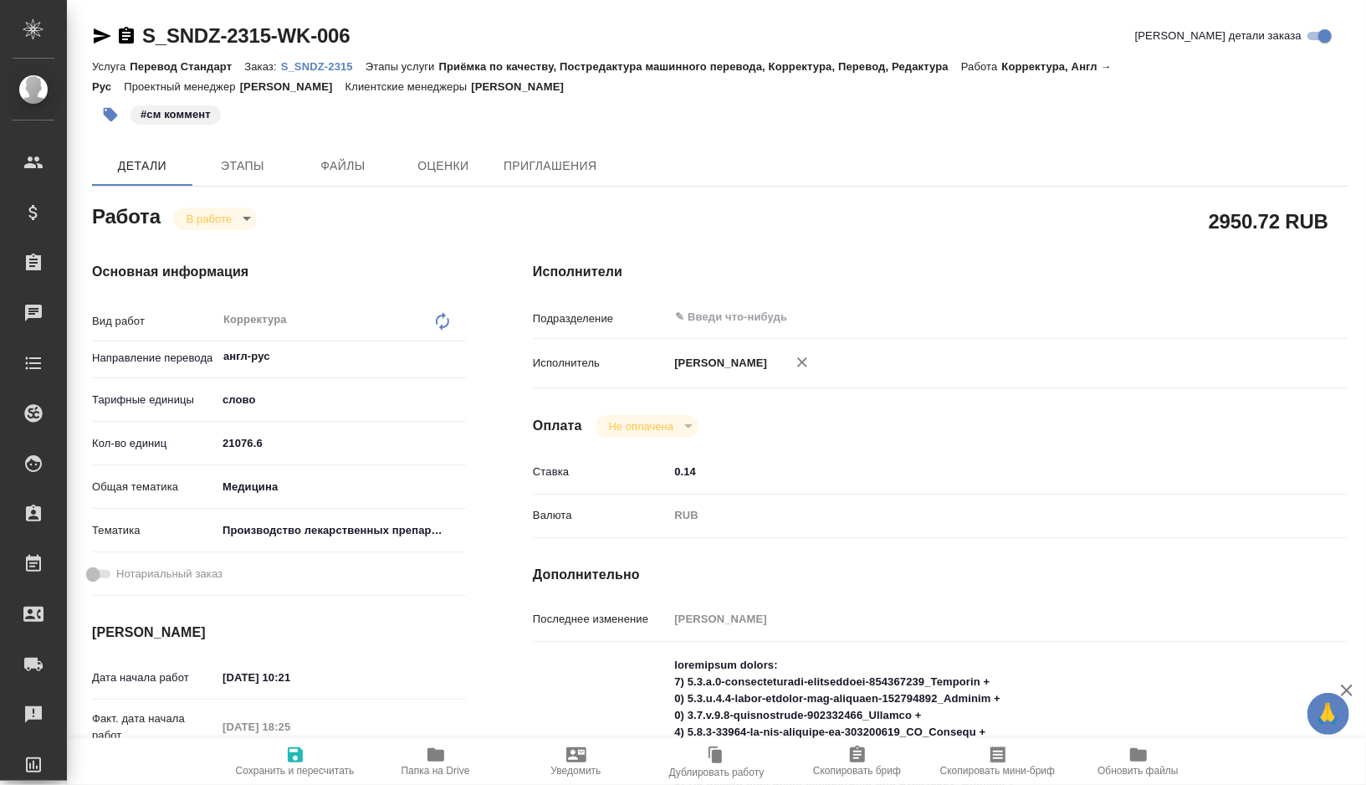
type textarea "x"
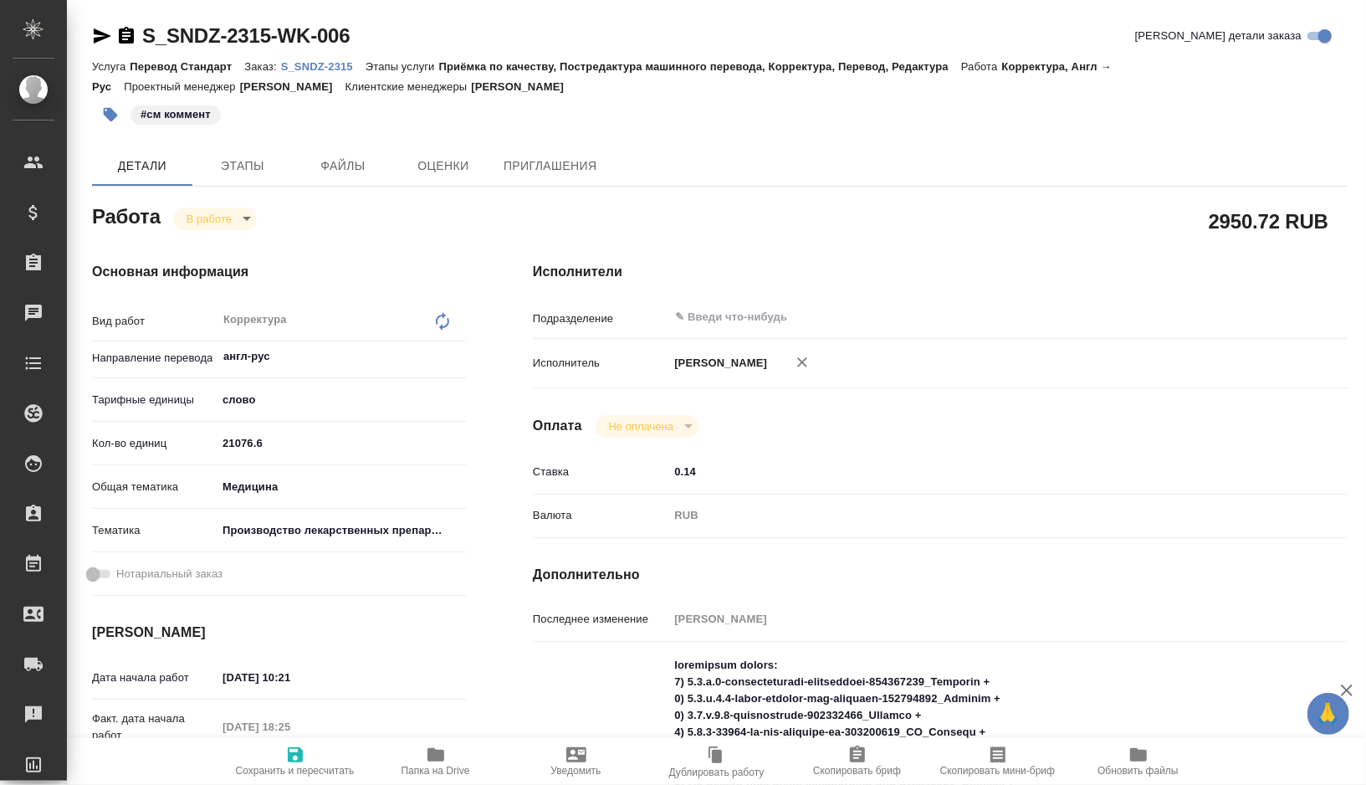
type textarea "x"
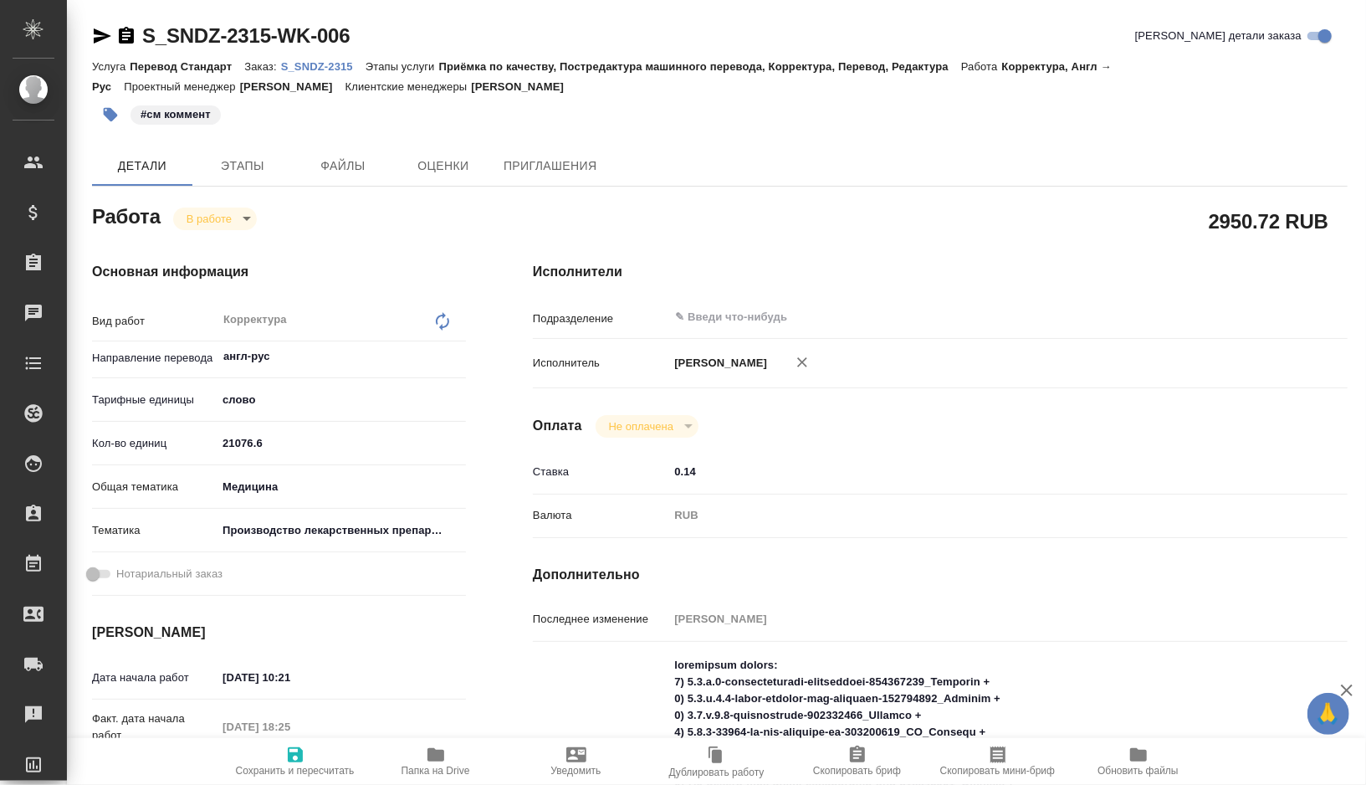
click at [428, 778] on button "Папка на Drive" at bounding box center [436, 761] width 141 height 47
type textarea "x"
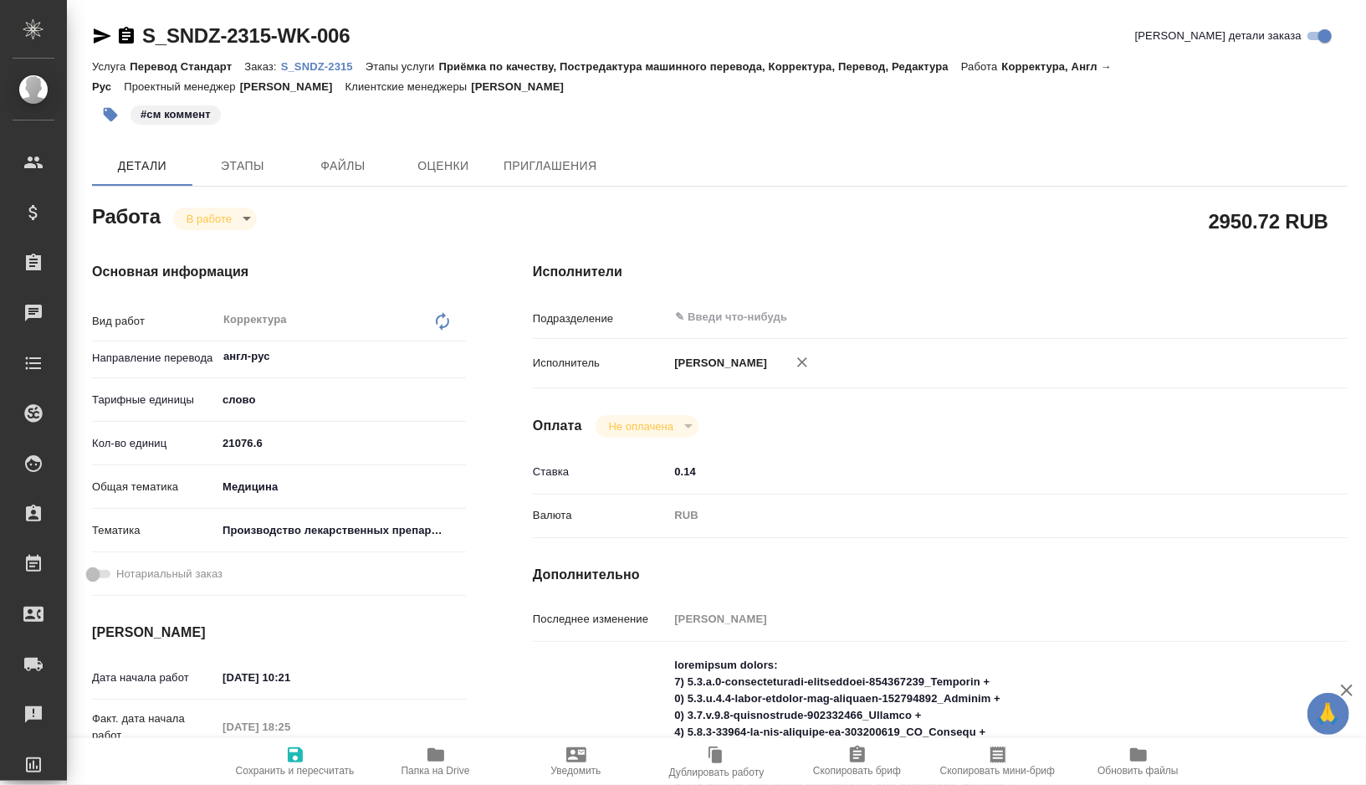
type textarea "x"
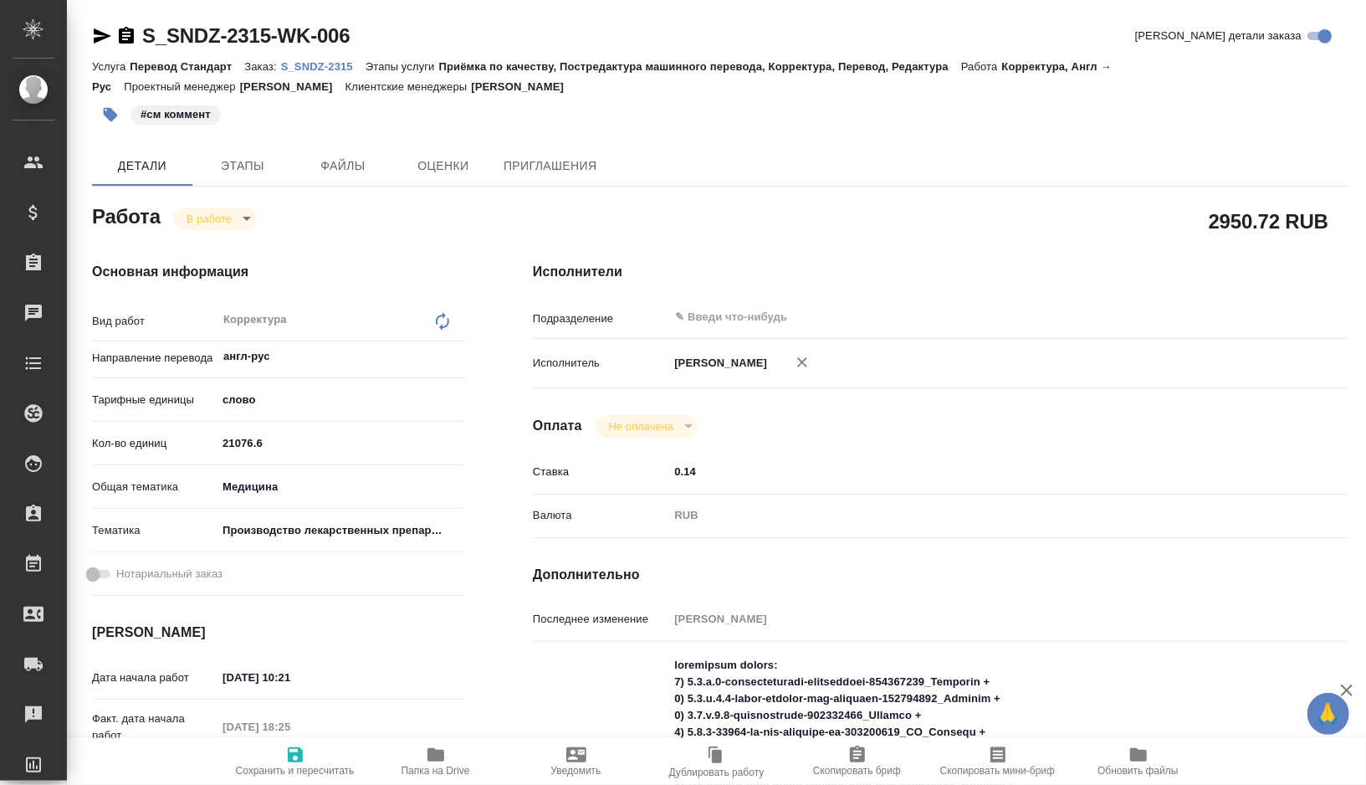
type textarea "x"
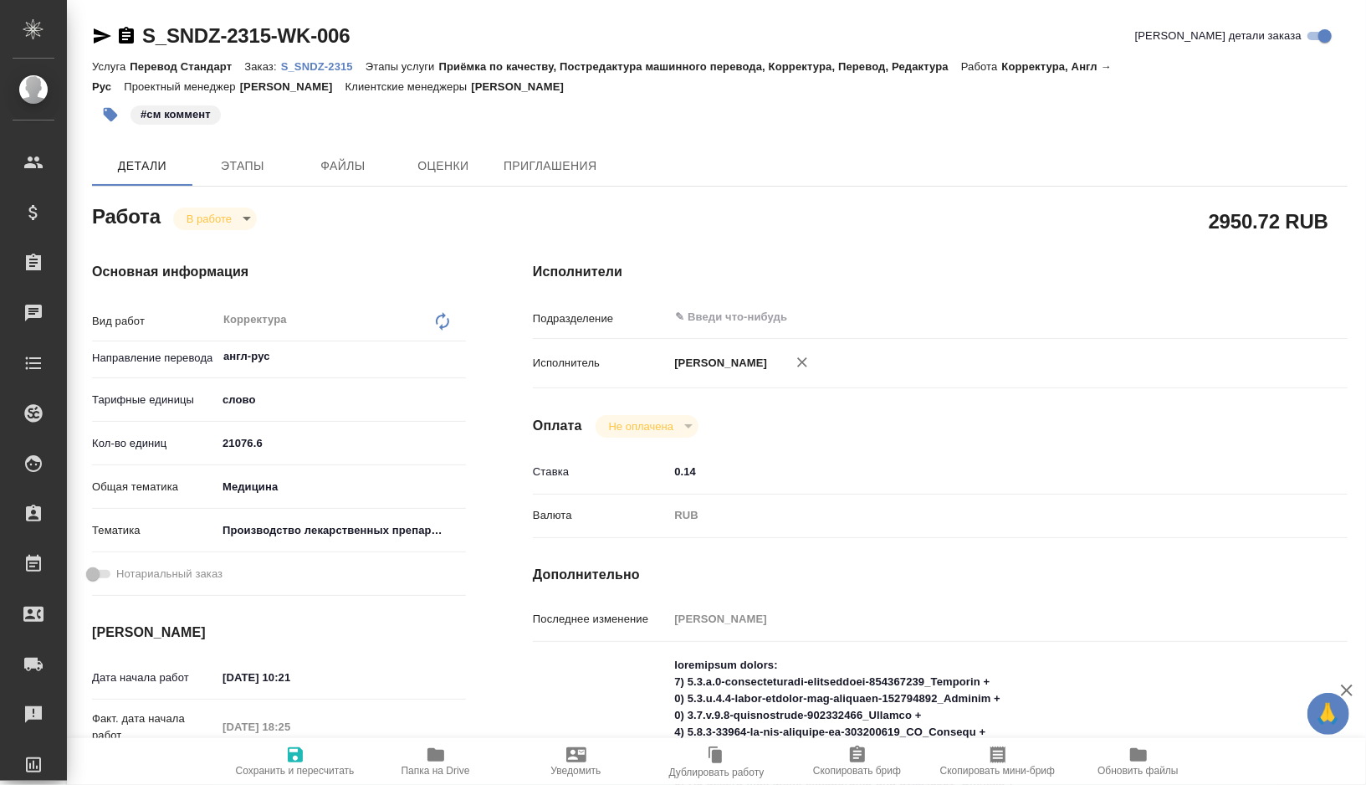
type textarea "x"
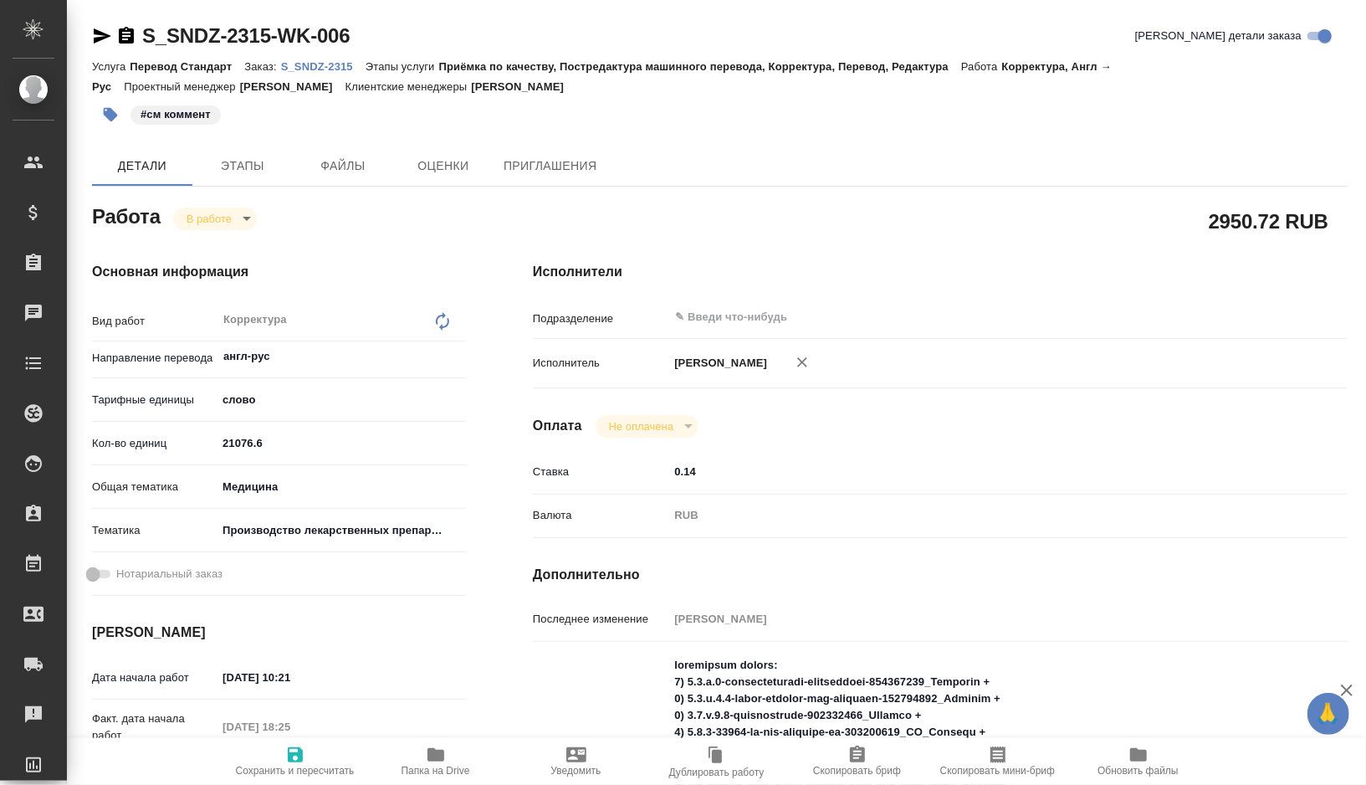
type textarea "x"
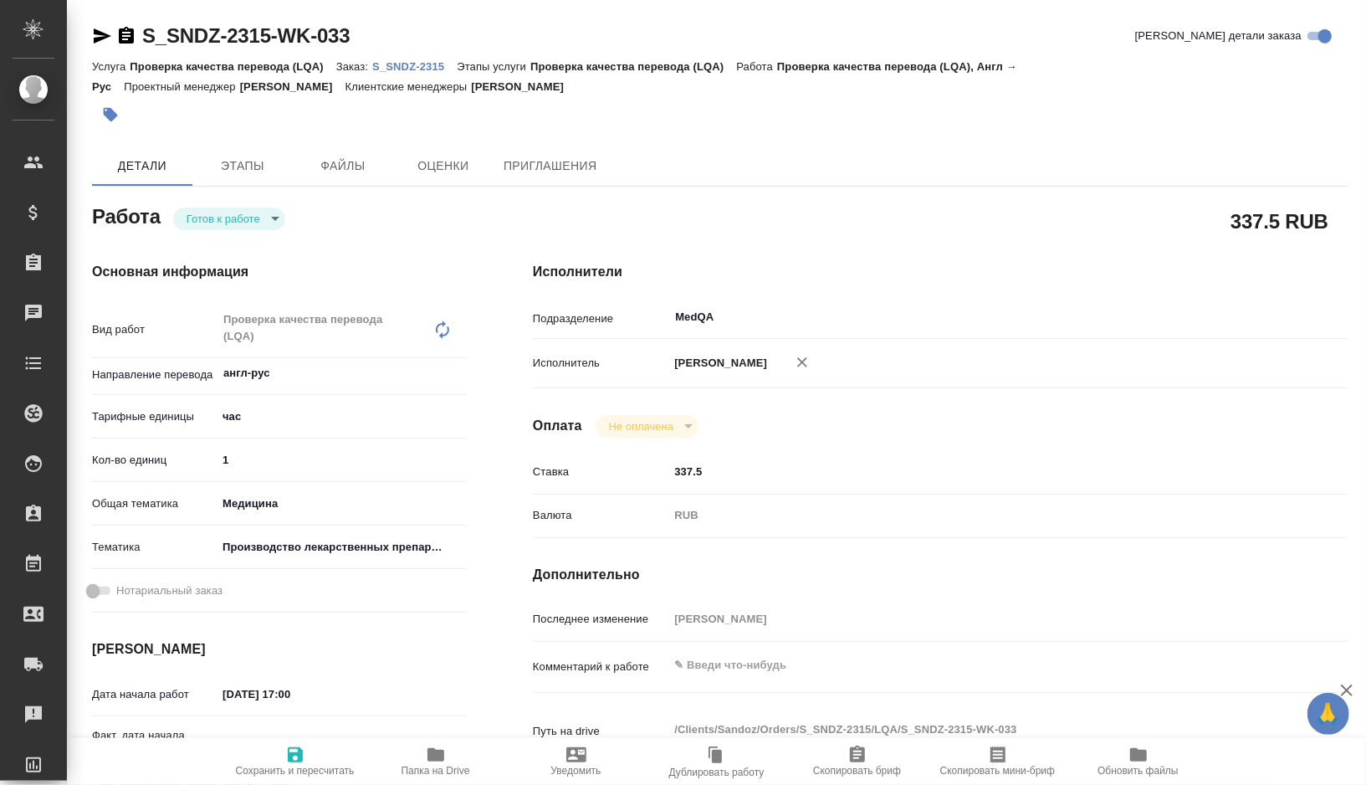
type textarea "x"
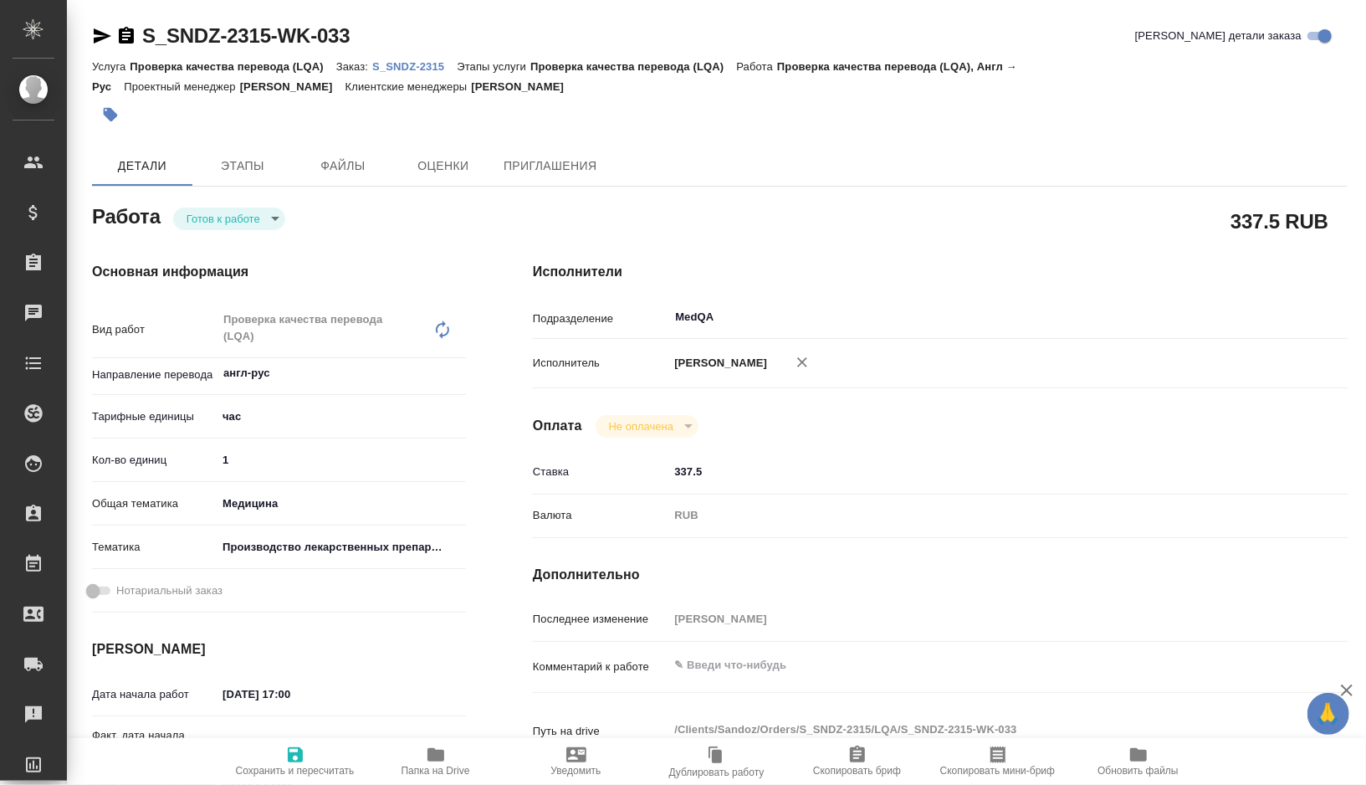
type textarea "x"
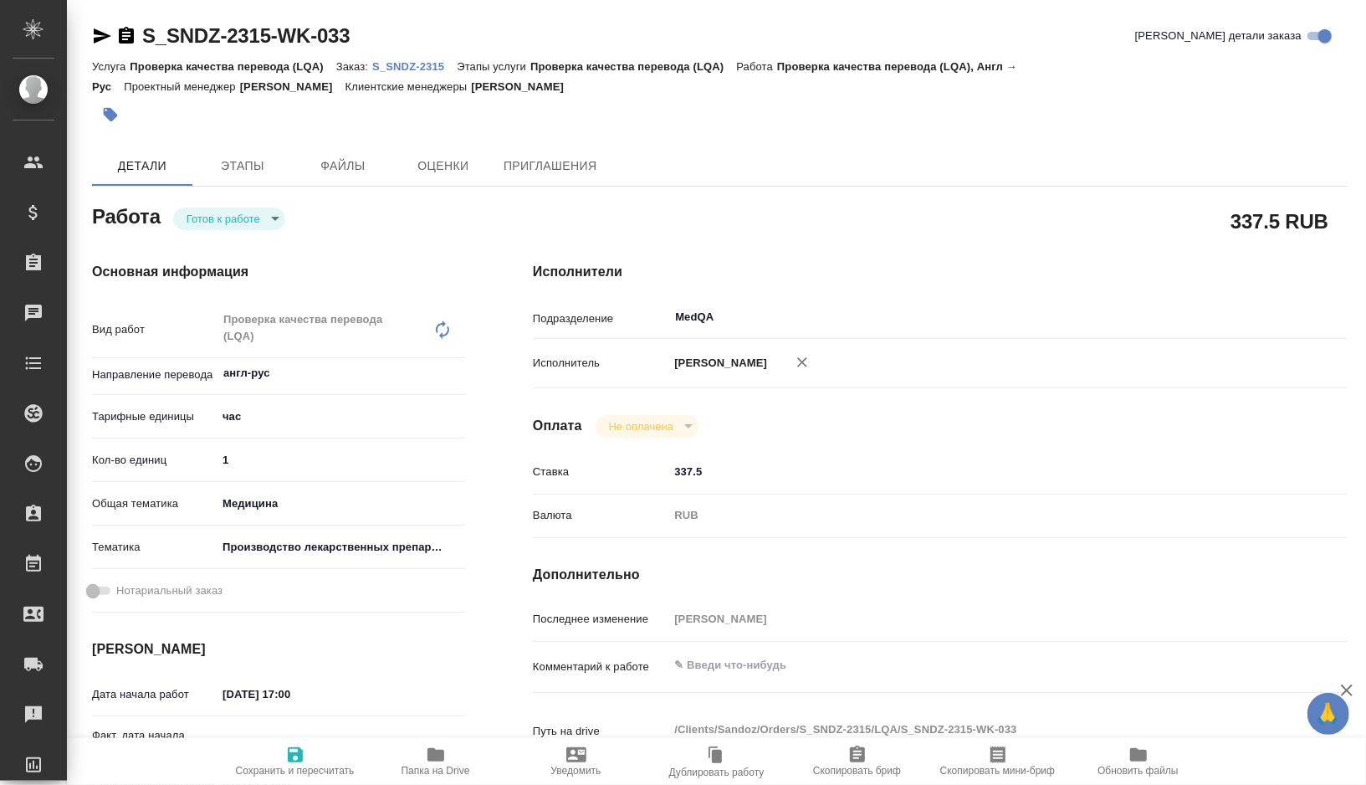
type textarea "x"
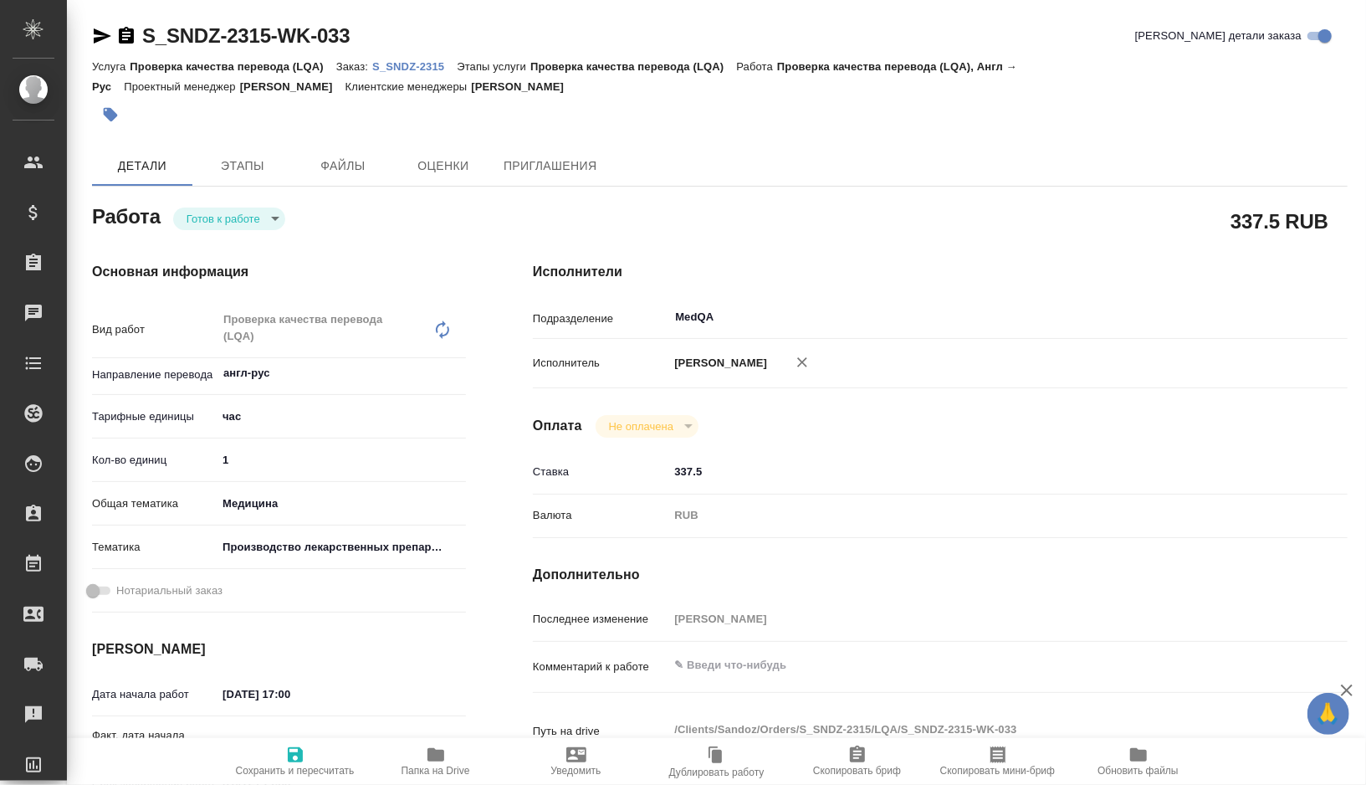
type textarea "x"
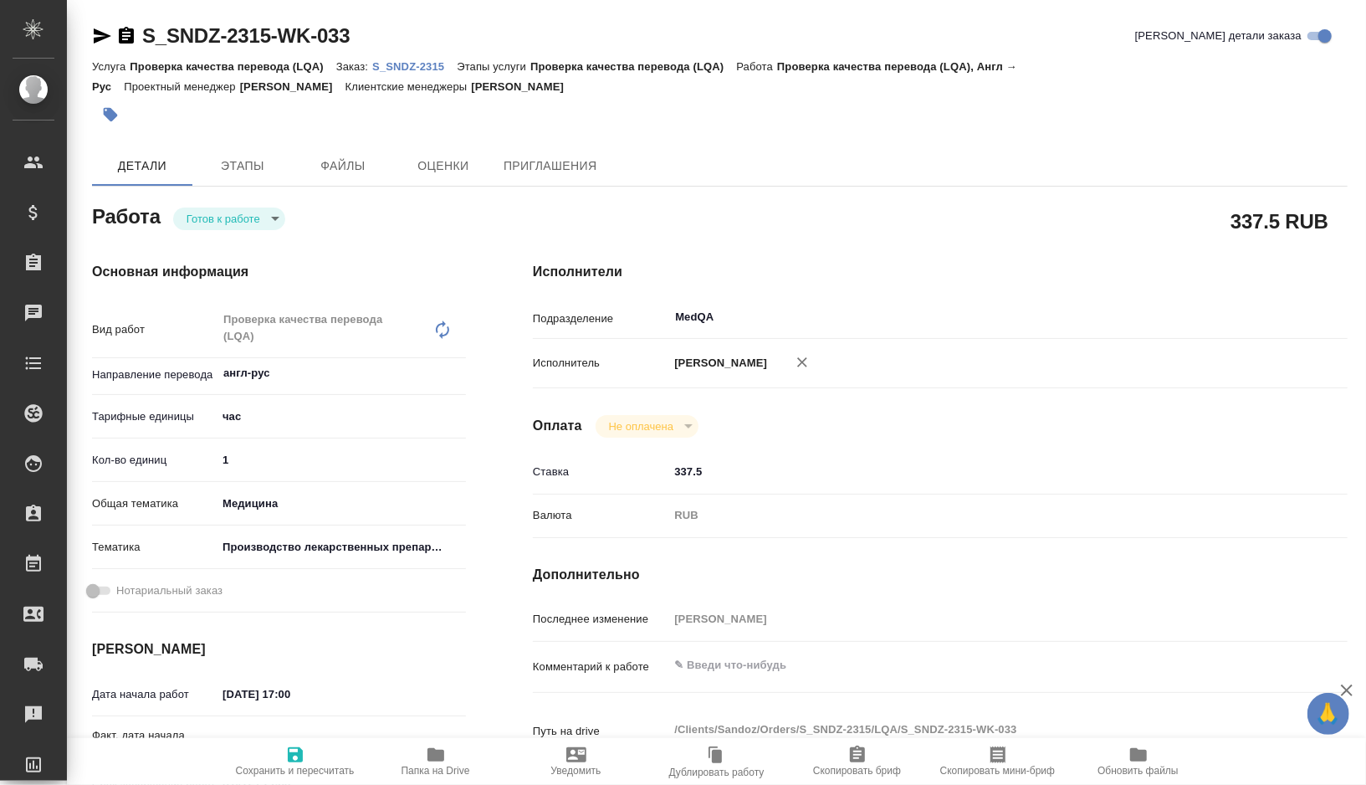
type textarea "x"
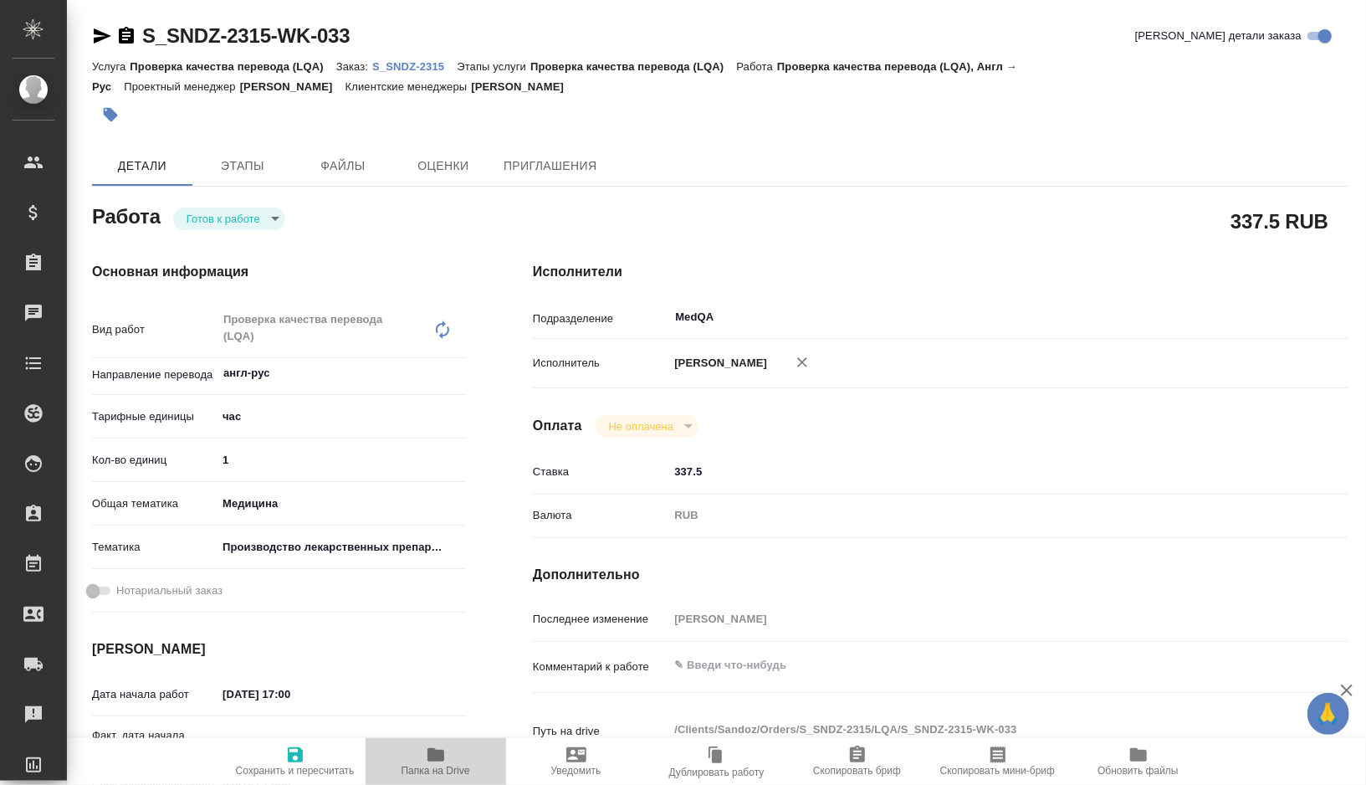
click at [438, 757] on icon "button" at bounding box center [435, 754] width 17 height 13
type textarea "x"
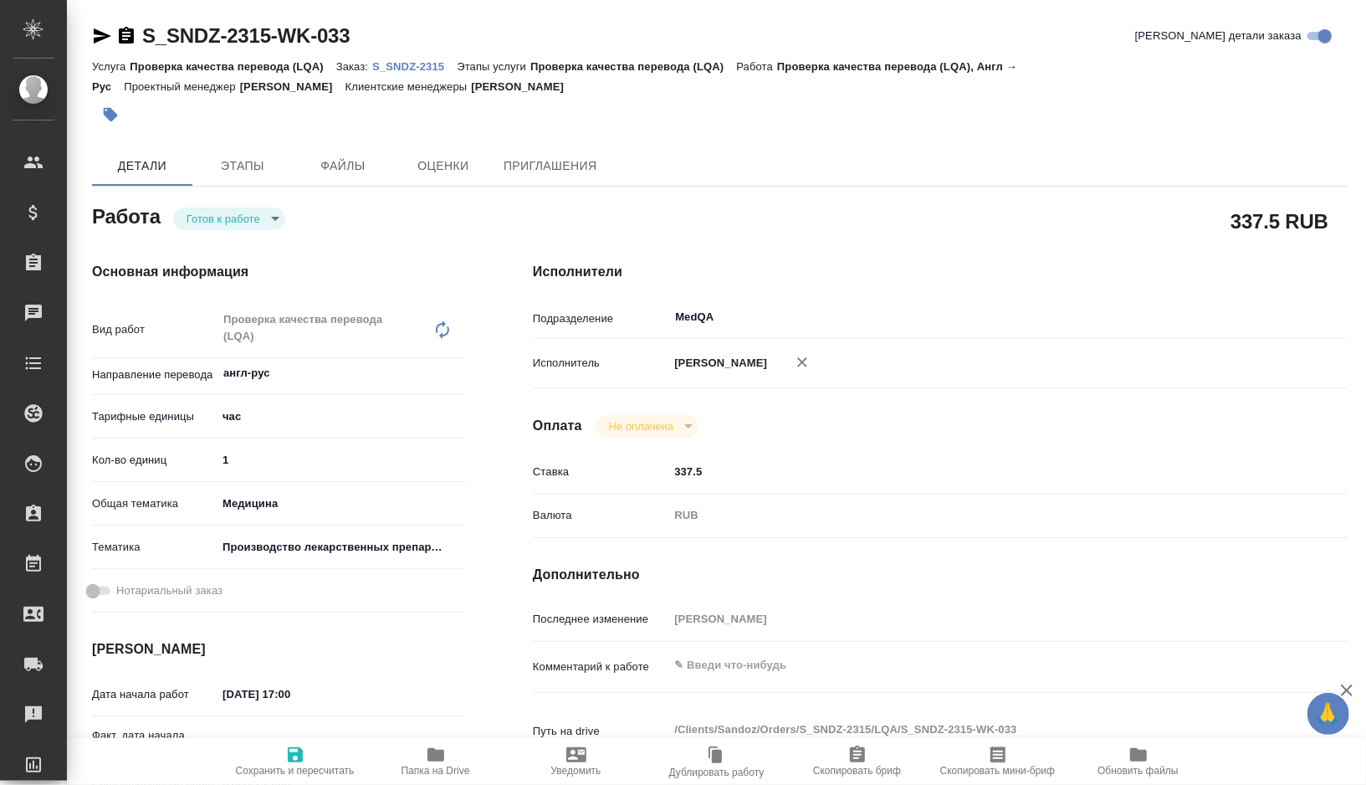
type textarea "x"
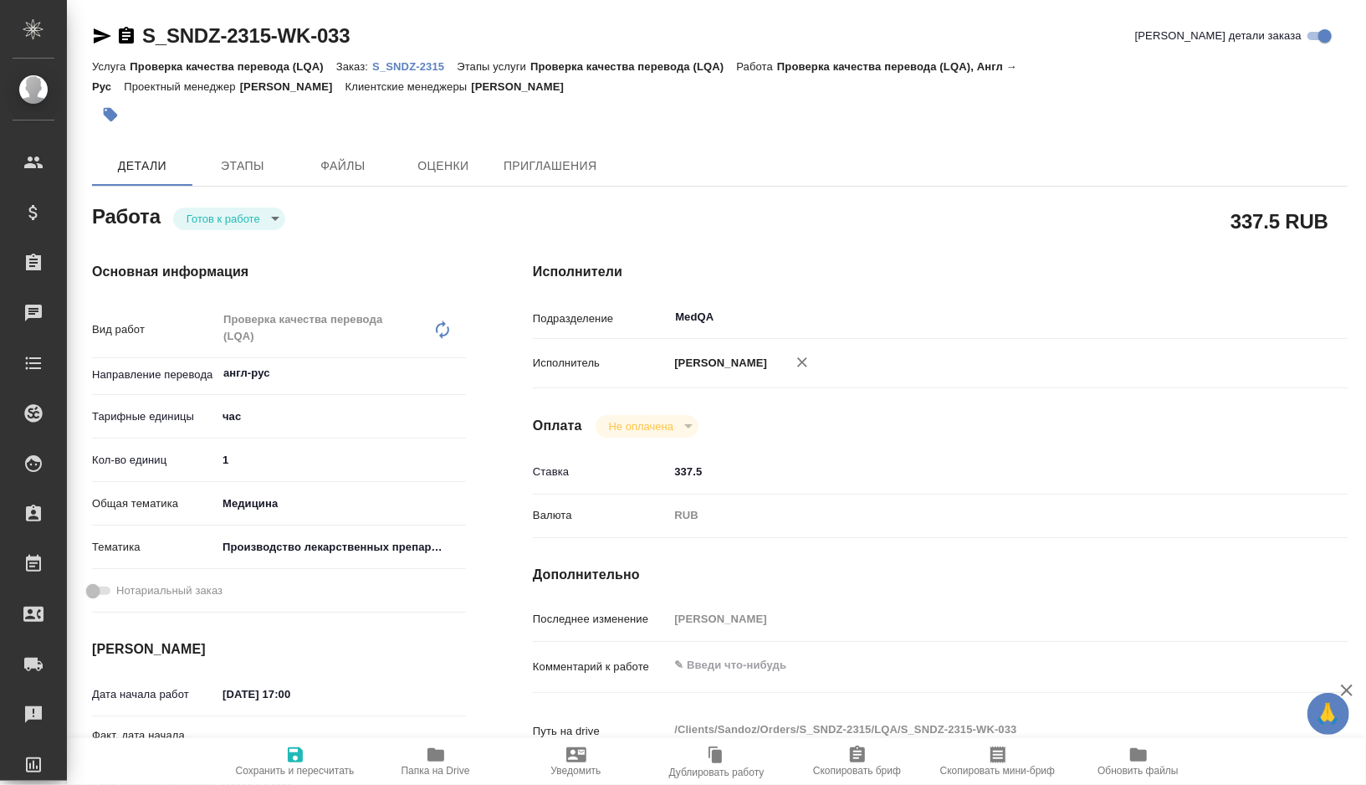
type textarea "x"
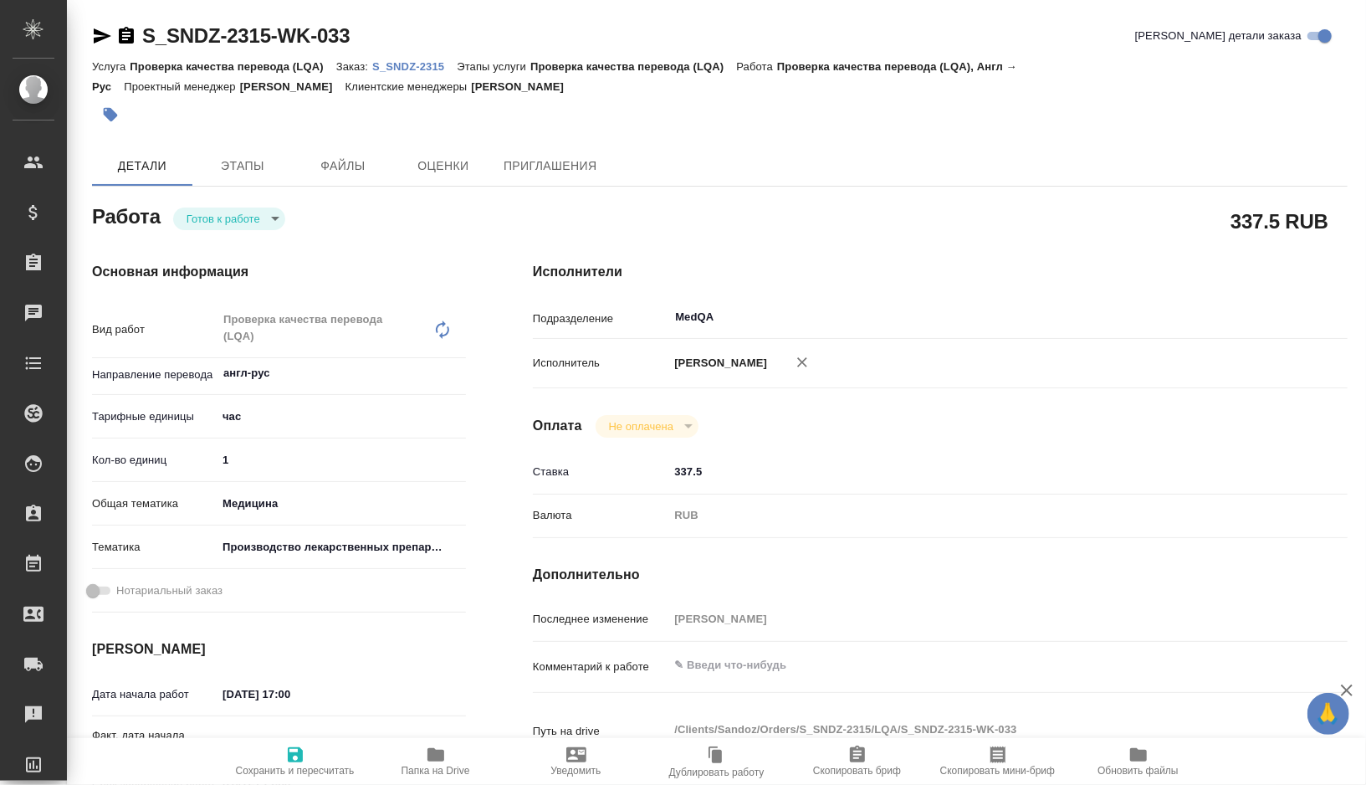
type textarea "x"
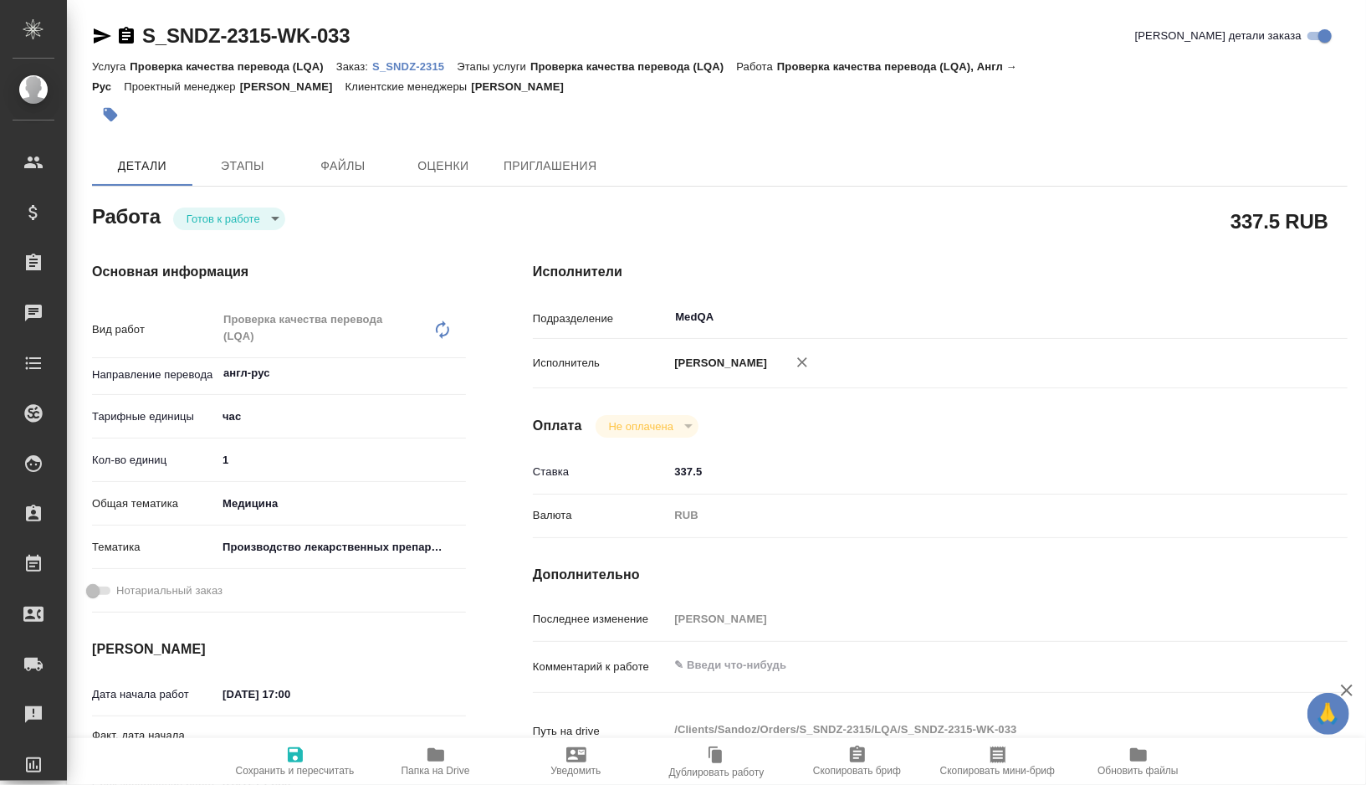
type textarea "x"
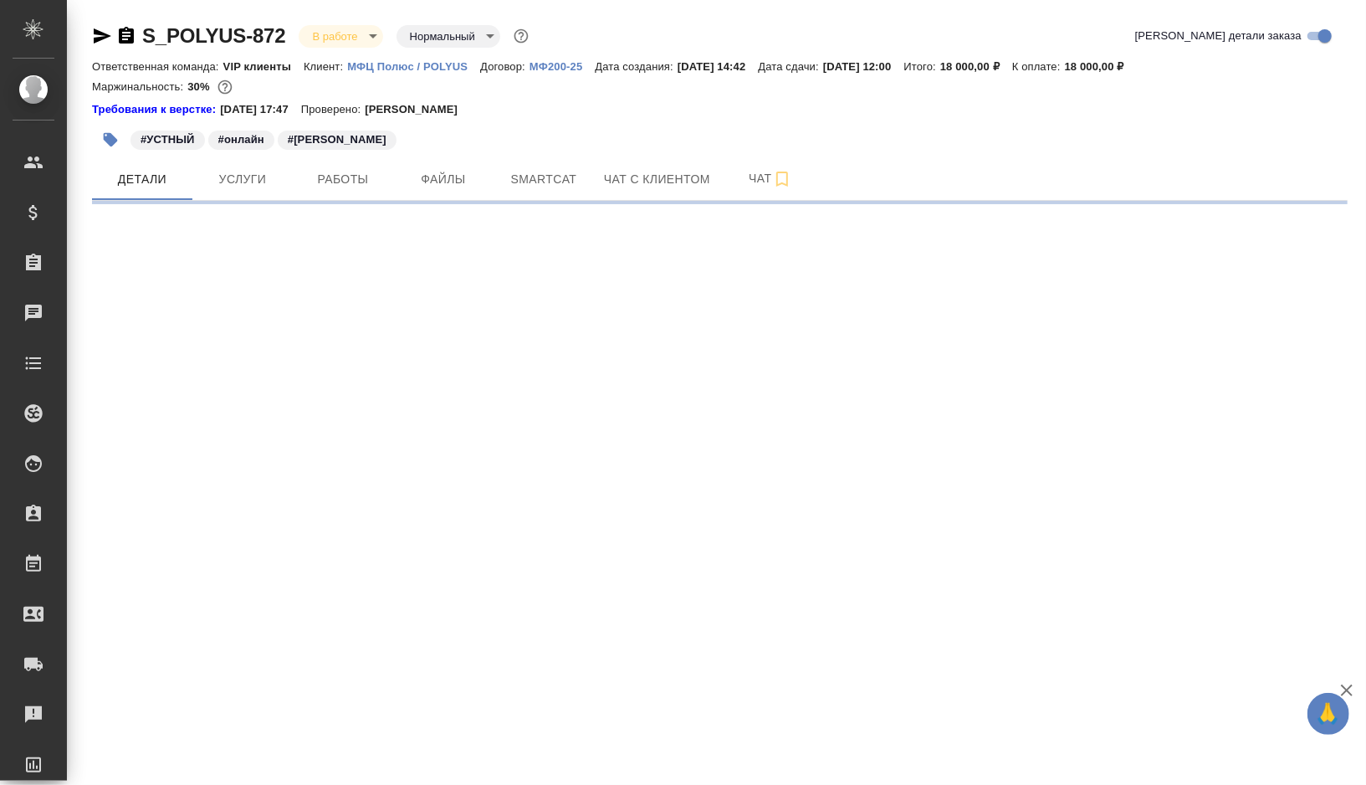
select select "RU"
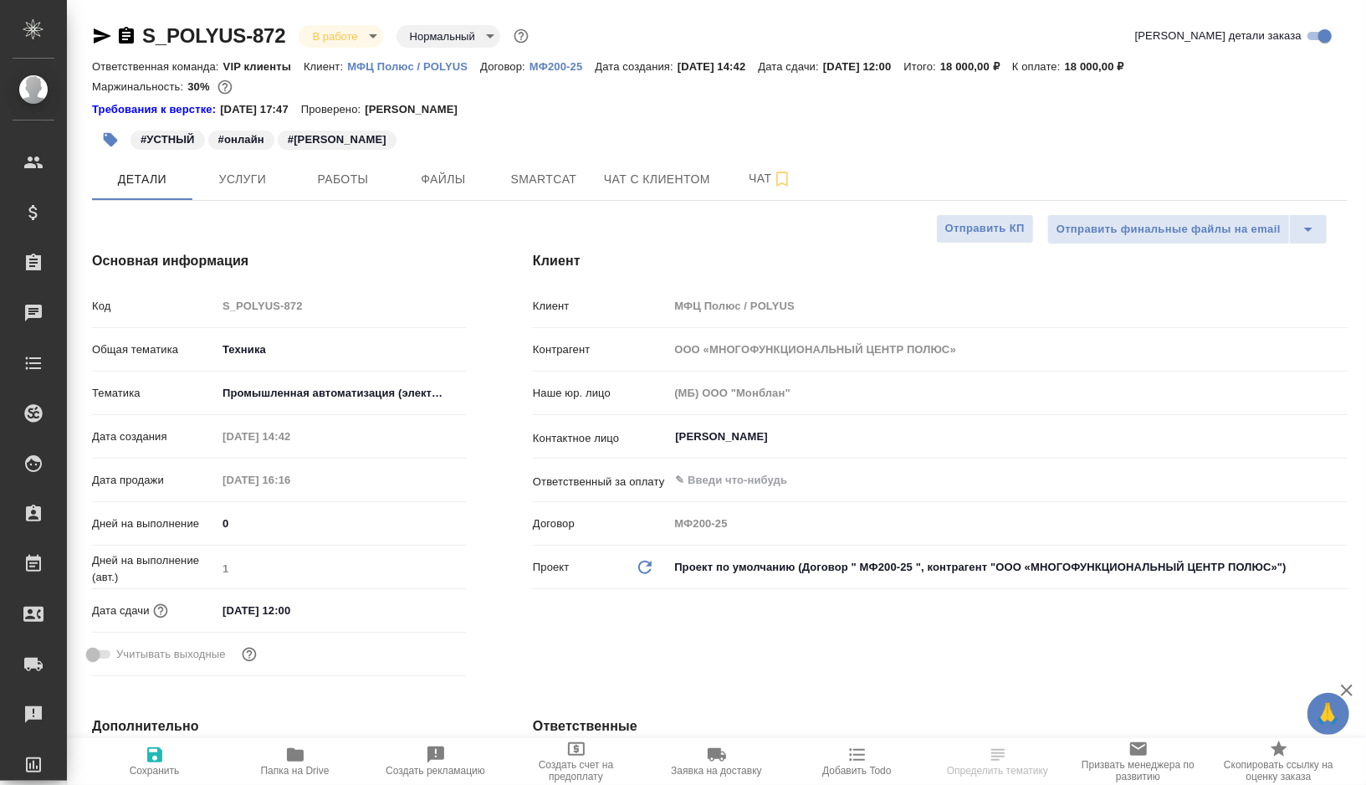
type textarea "x"
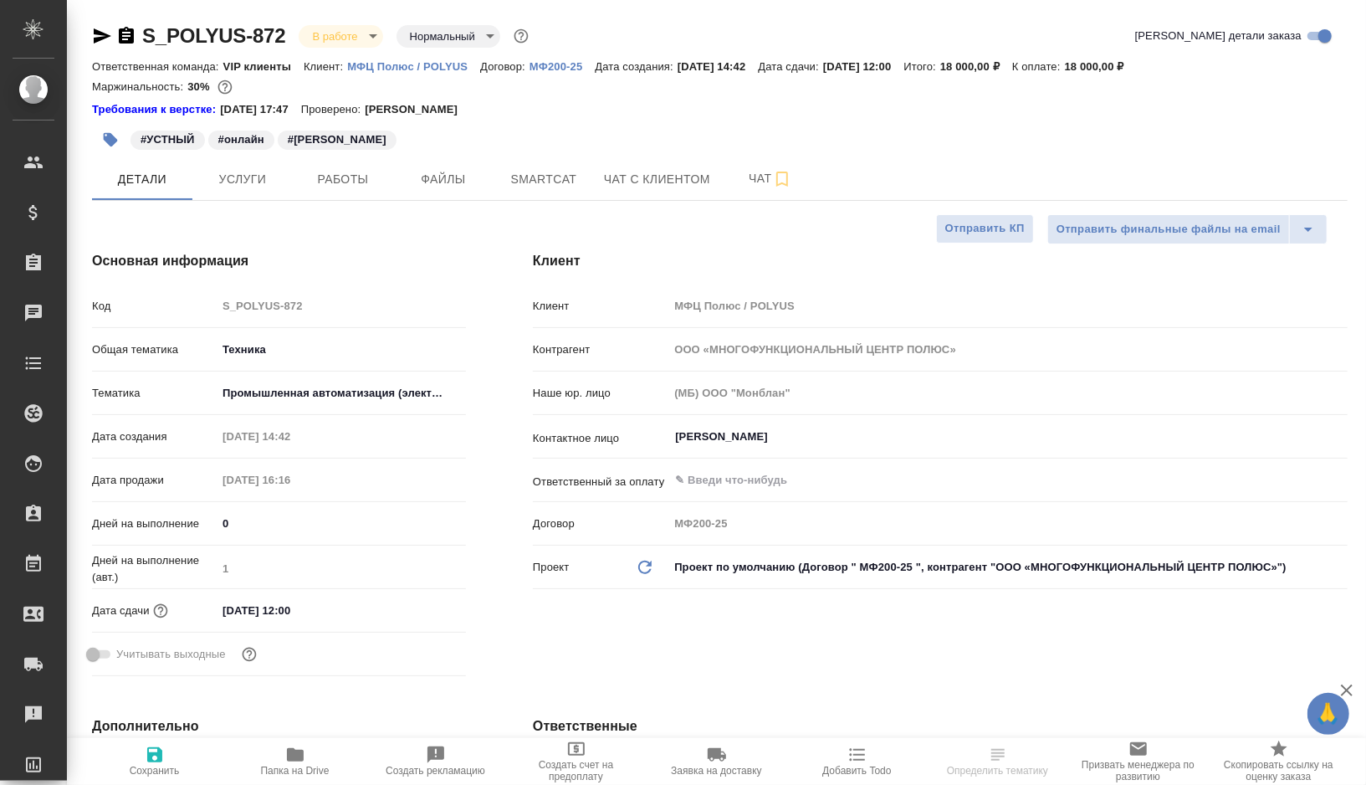
type textarea "x"
click at [122, 33] on icon "button" at bounding box center [126, 35] width 15 height 17
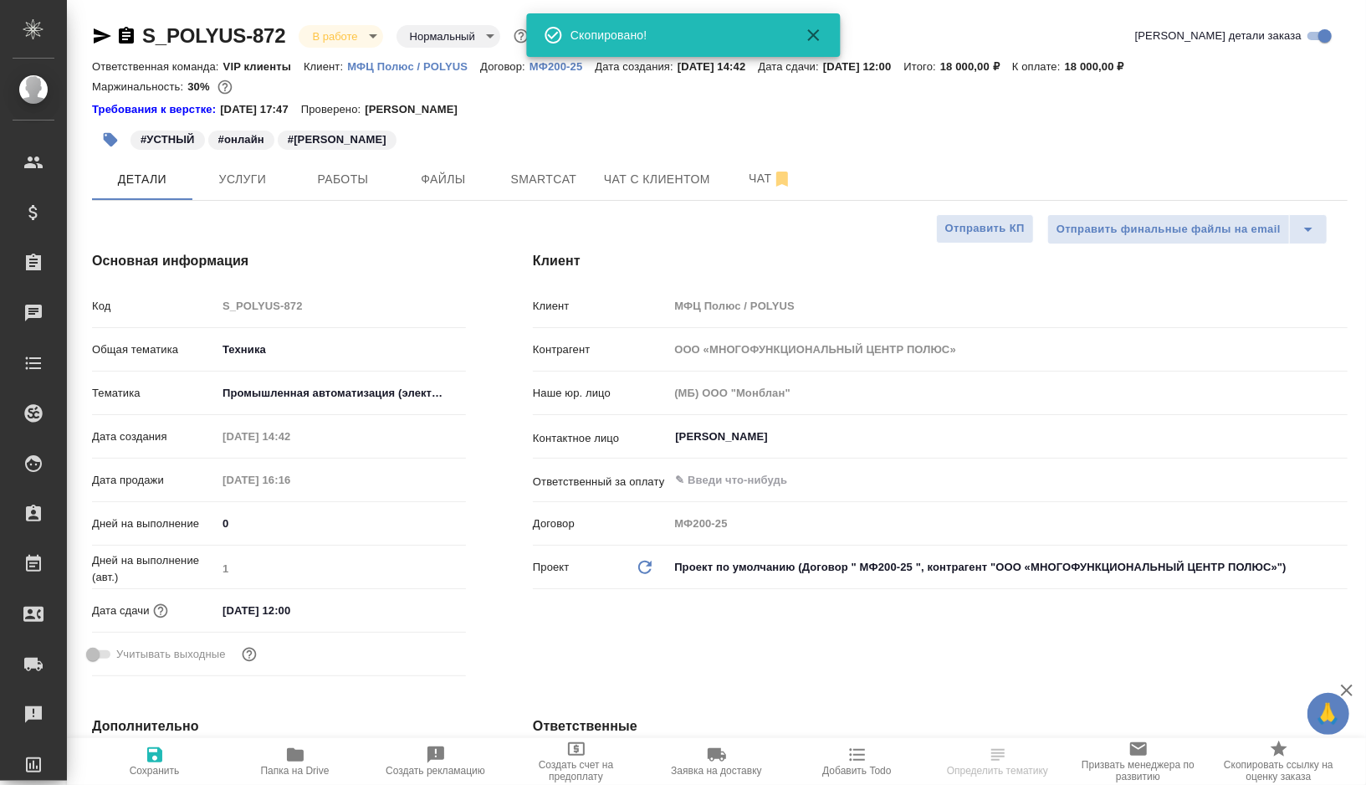
type textarea "x"
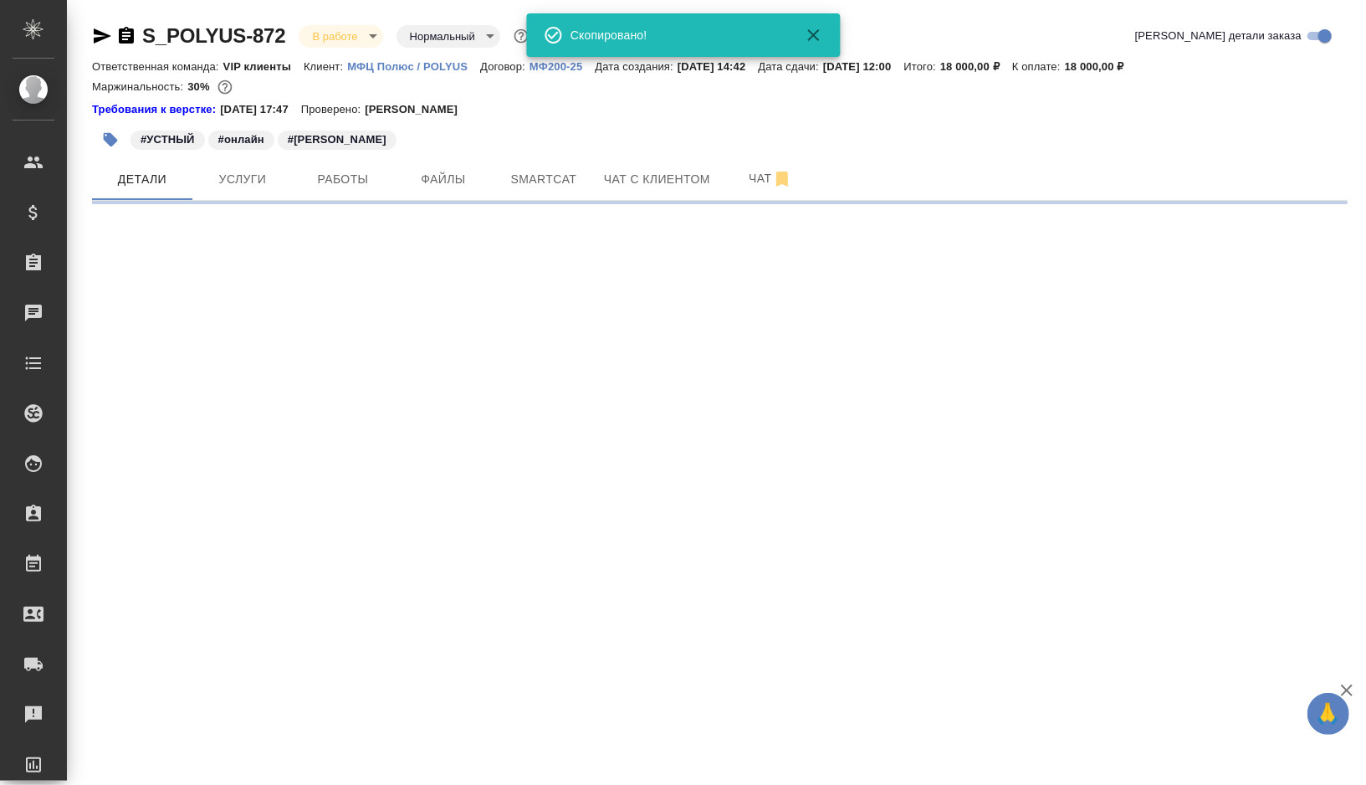
select select "RU"
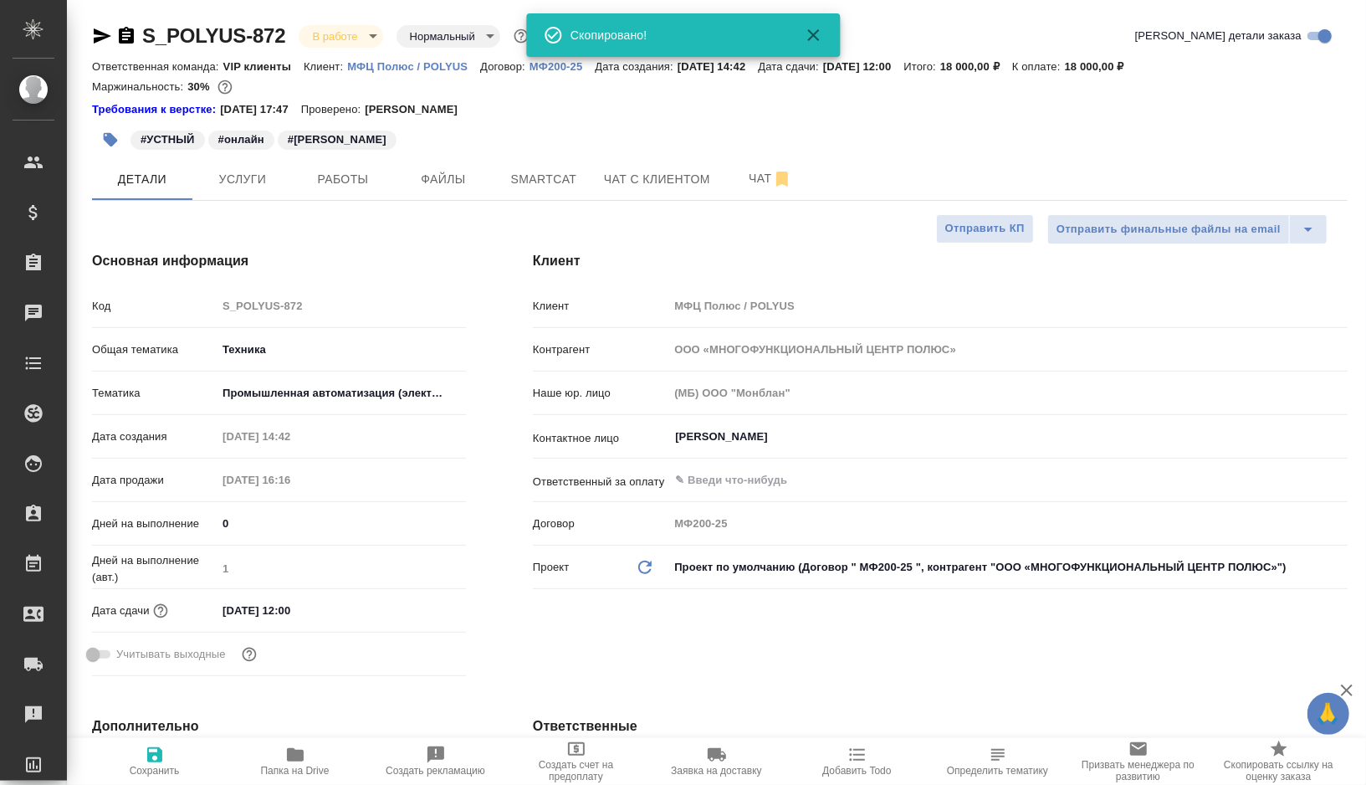
type textarea "x"
